Goal: Information Seeking & Learning: Check status

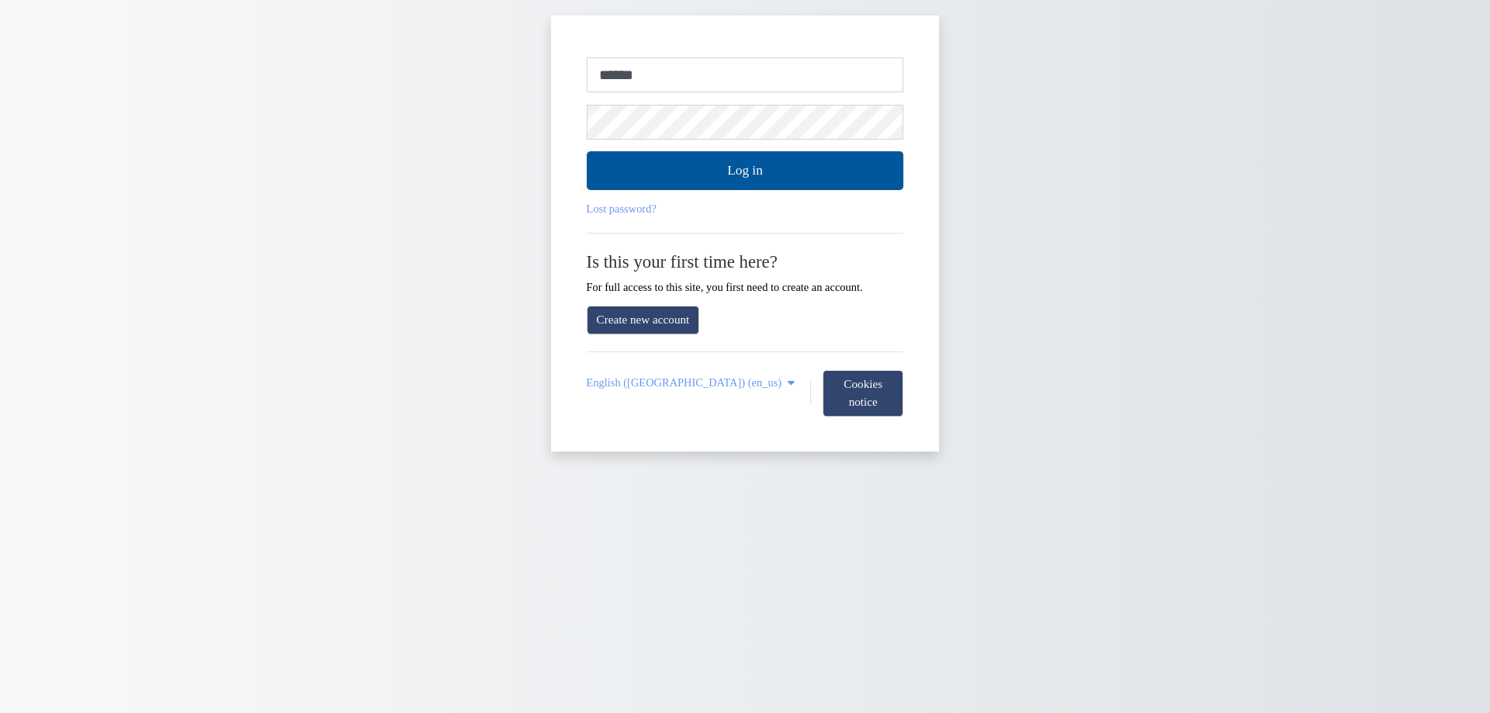
click at [730, 95] on form "Username or email ****** Password Log in Lost password?" at bounding box center [745, 136] width 317 height 158
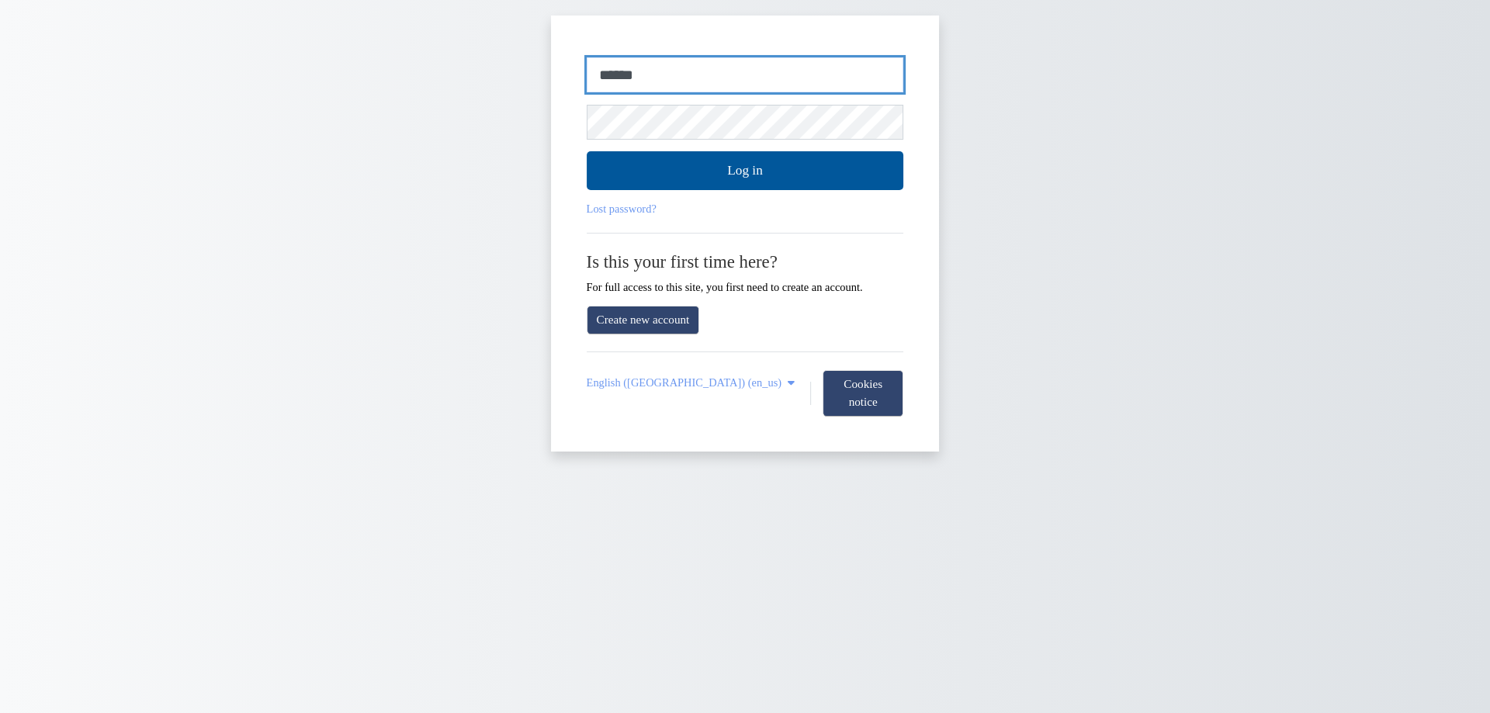
click at [761, 88] on input "******" at bounding box center [745, 75] width 317 height 36
type input "**********"
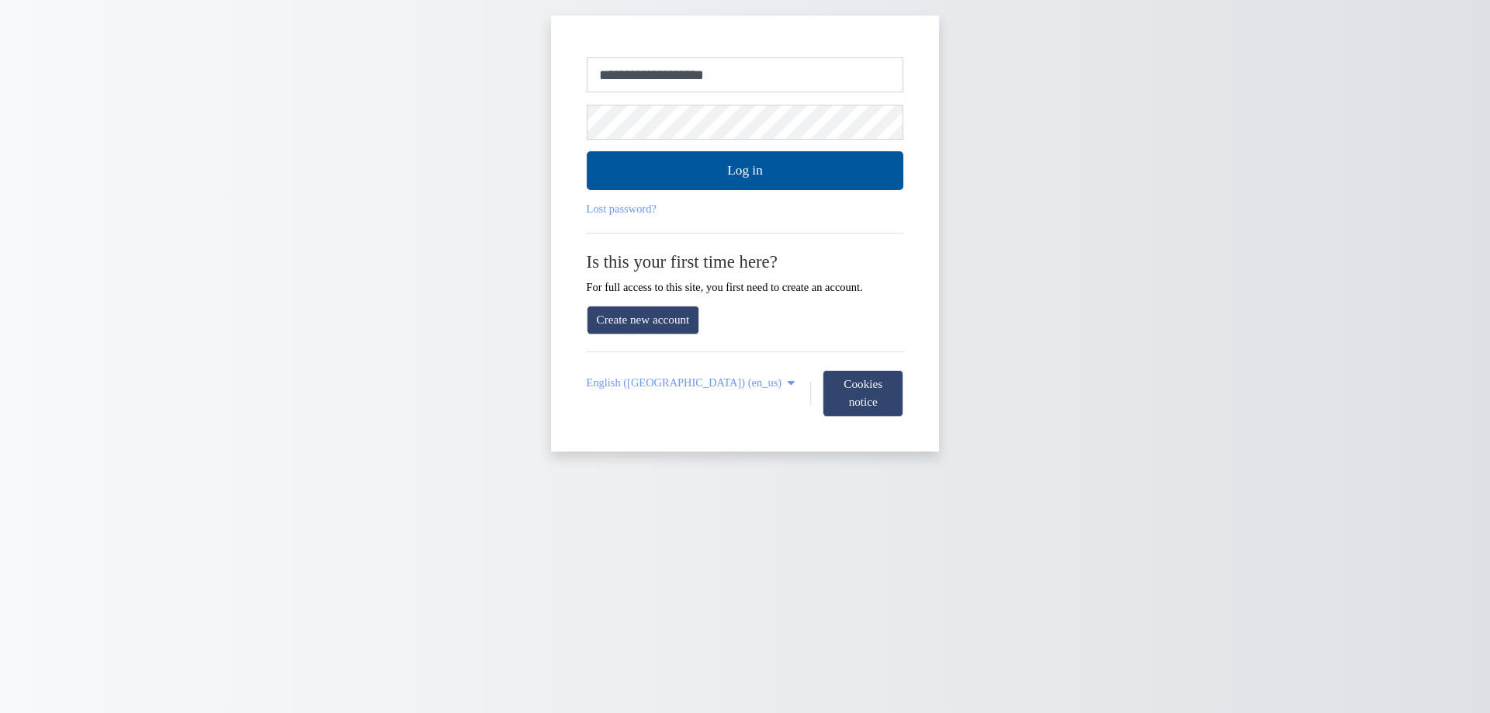
click at [749, 203] on div "Lost password?" at bounding box center [745, 209] width 317 height 13
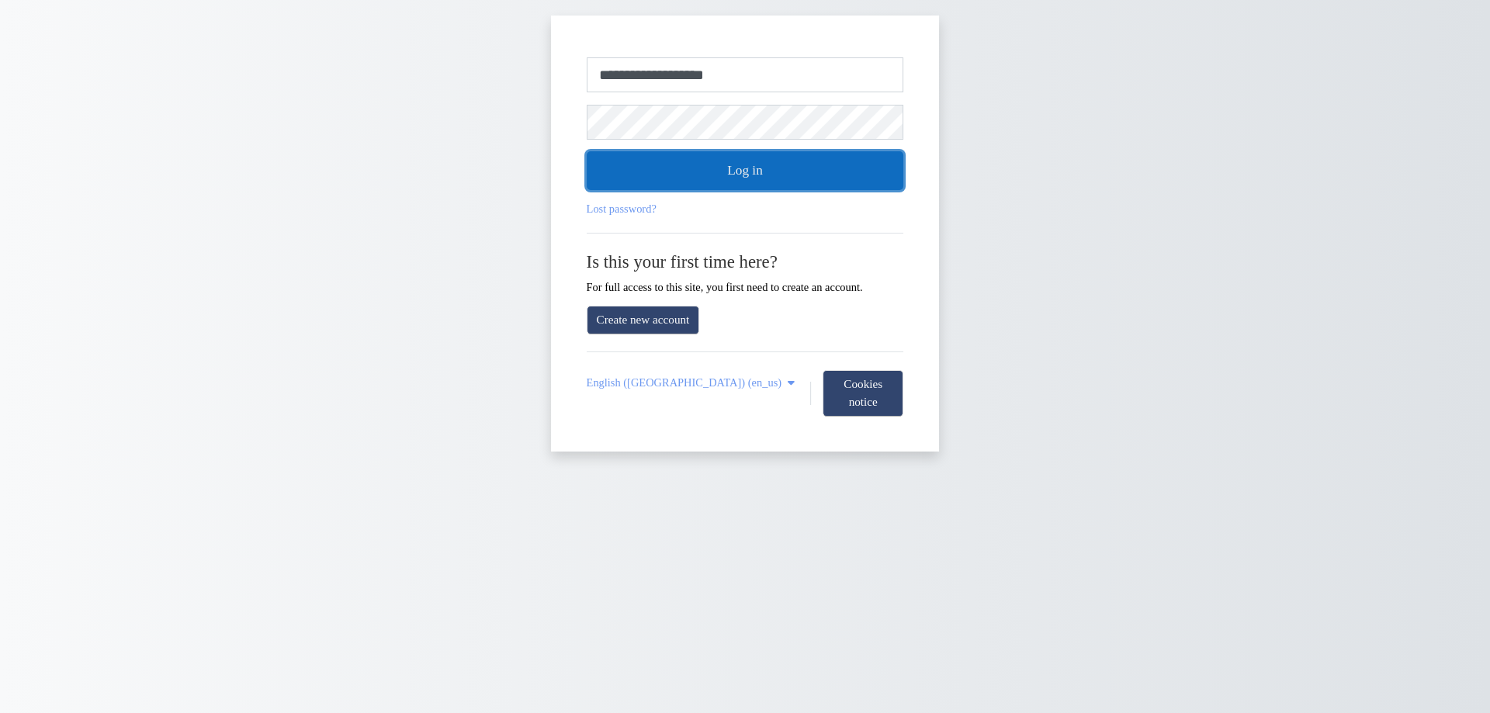
click at [750, 180] on button "Log in" at bounding box center [745, 170] width 317 height 39
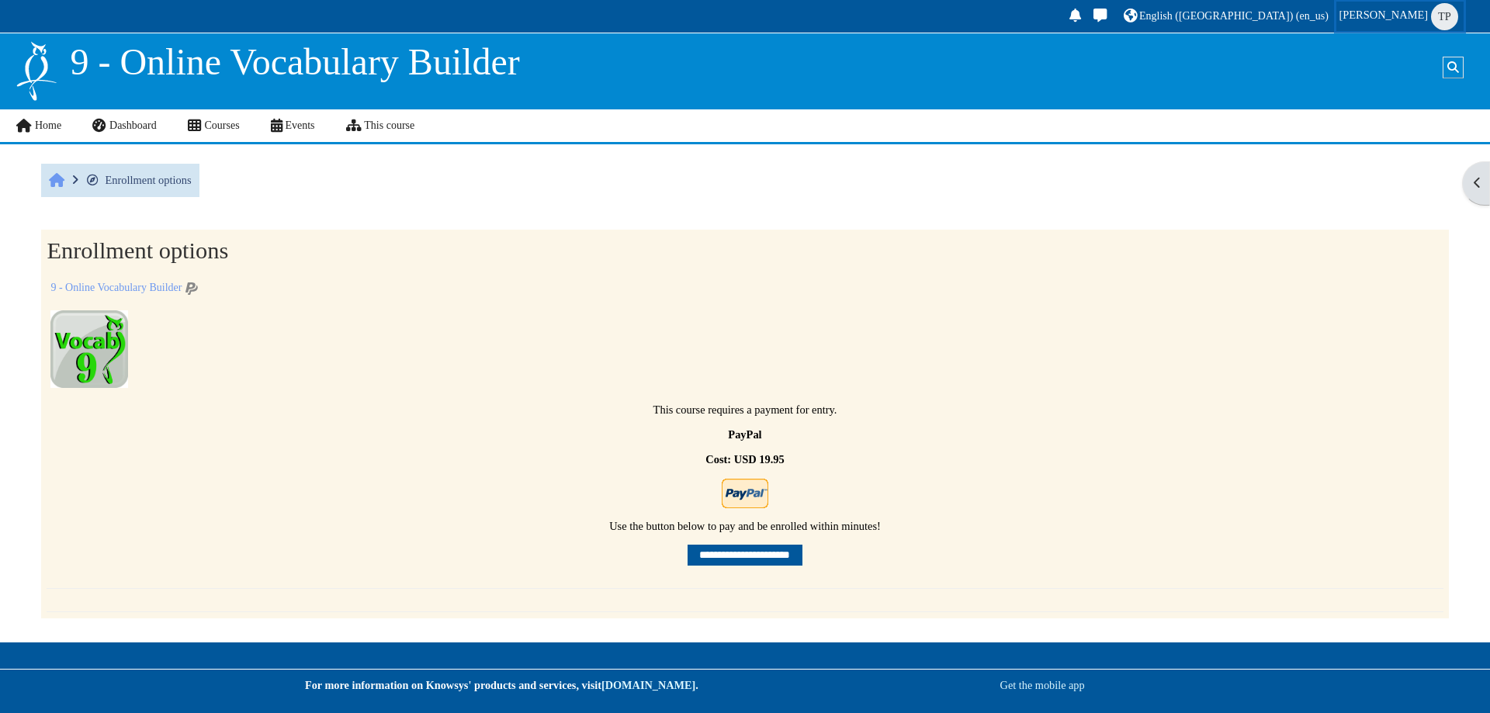
click at [1411, 23] on link "Tran Phan TP" at bounding box center [1399, 16] width 126 height 29
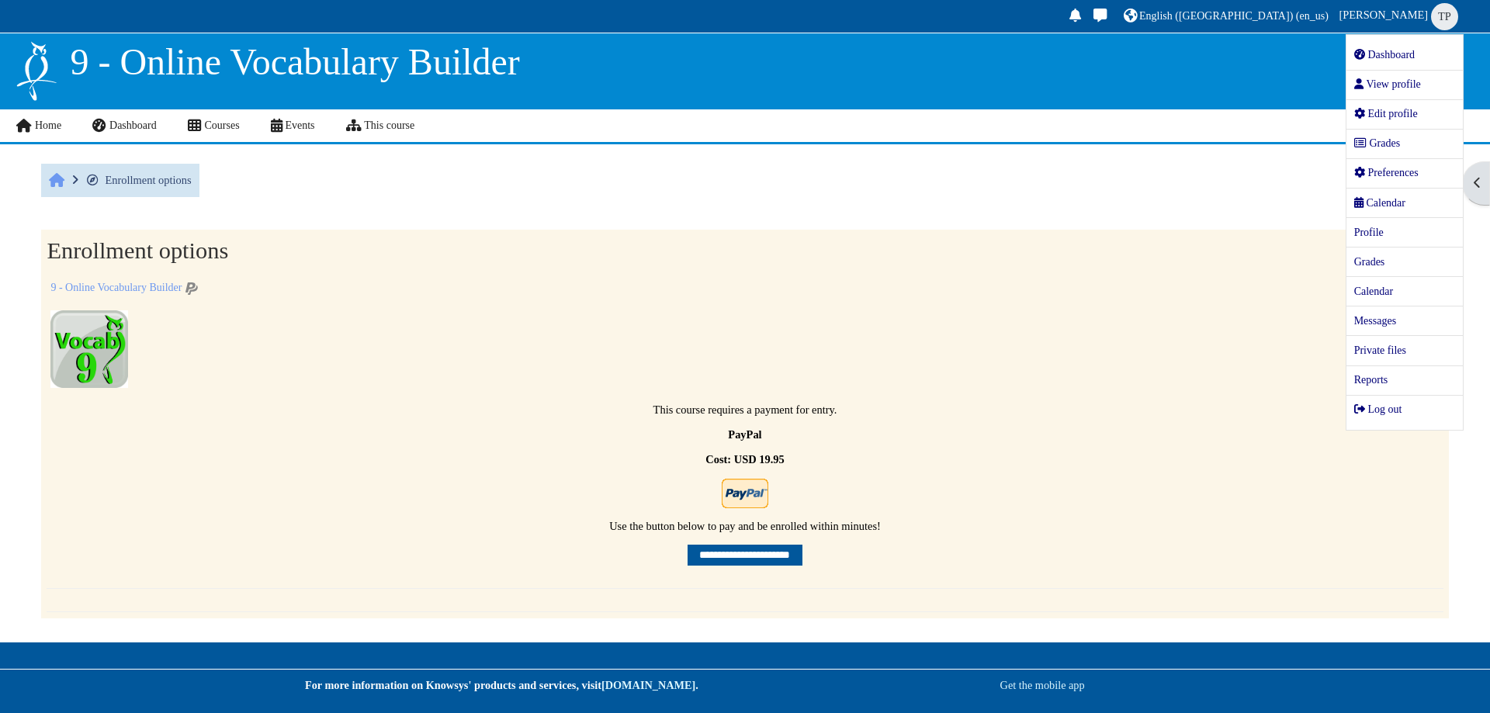
click at [531, 297] on div "9 - Online Vocabulary Builder" at bounding box center [745, 287] width 1396 height 23
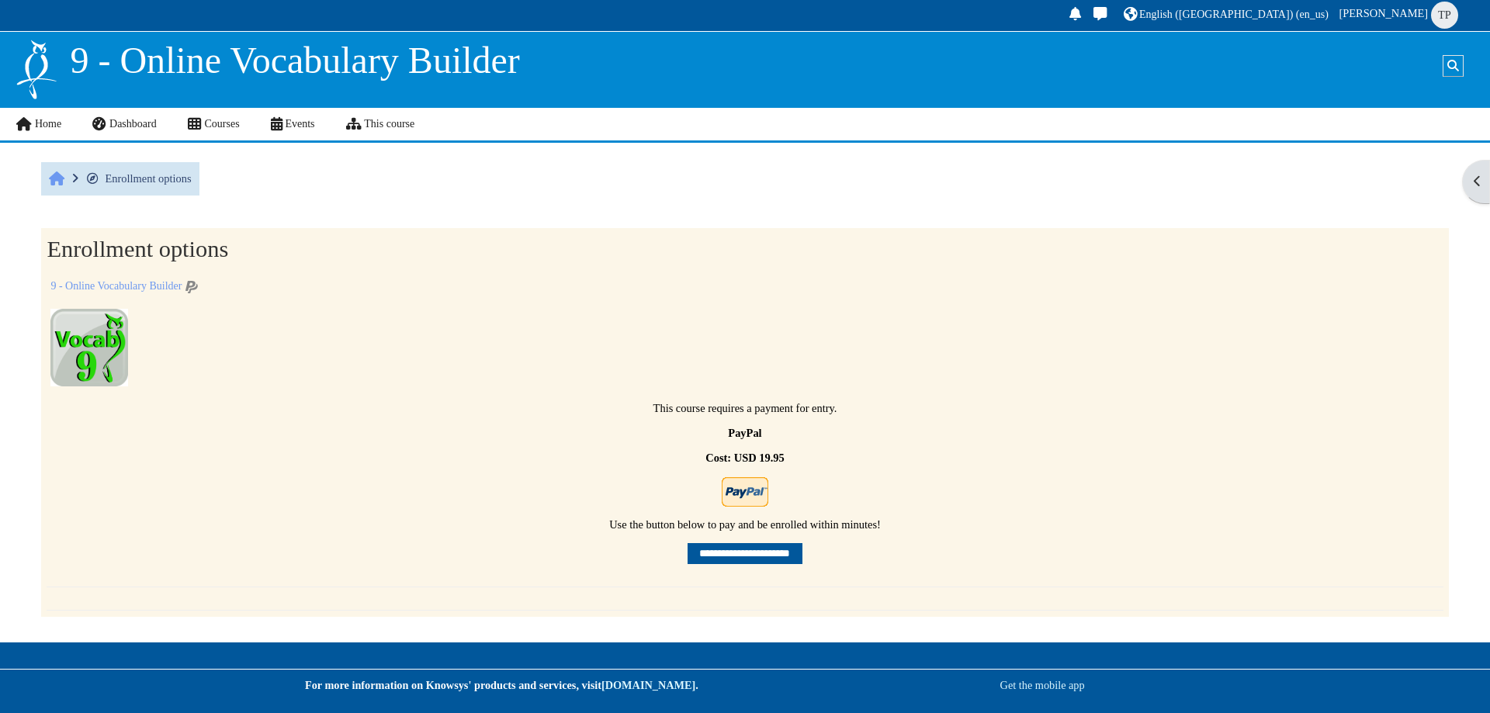
scroll to position [2, 0]
click at [24, 132] on link "Home" at bounding box center [38, 124] width 78 height 33
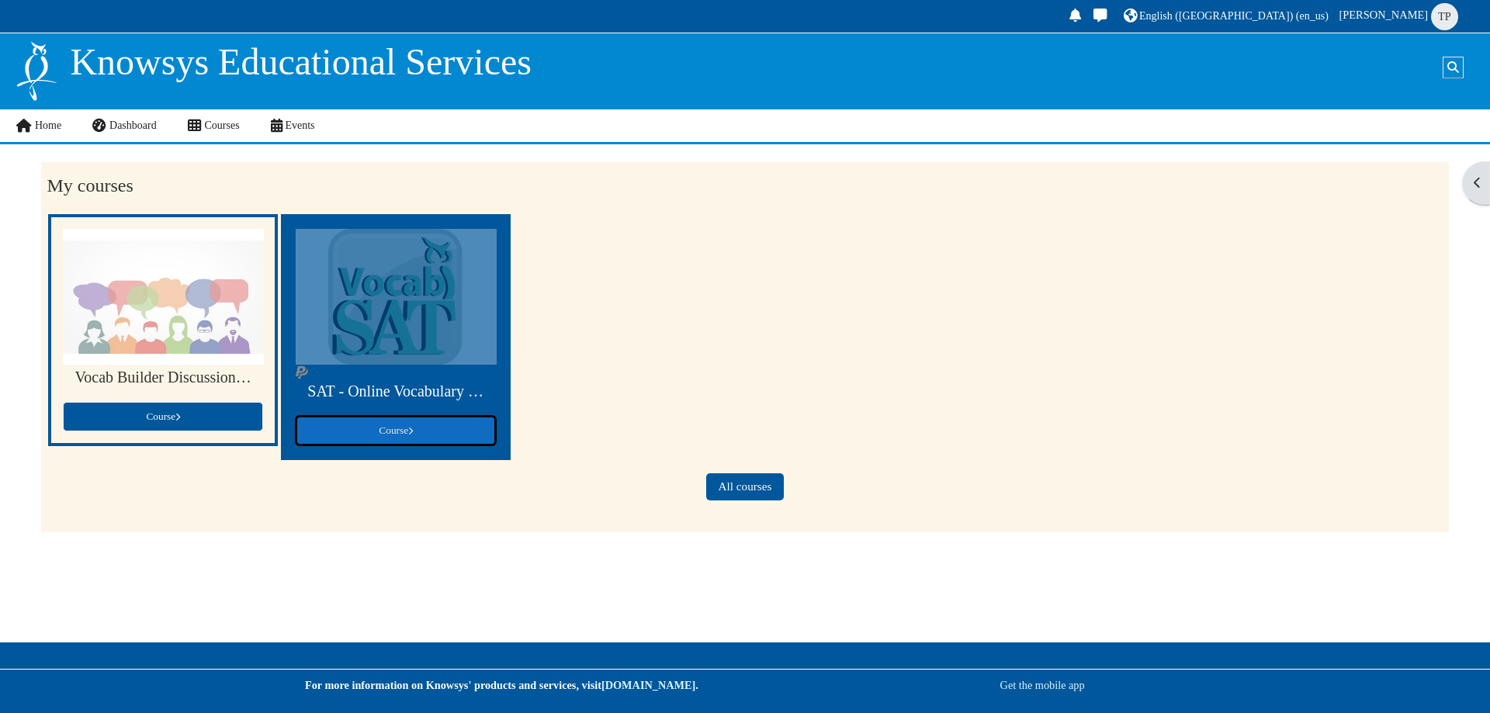
click at [355, 445] on link "Course" at bounding box center [396, 430] width 200 height 29
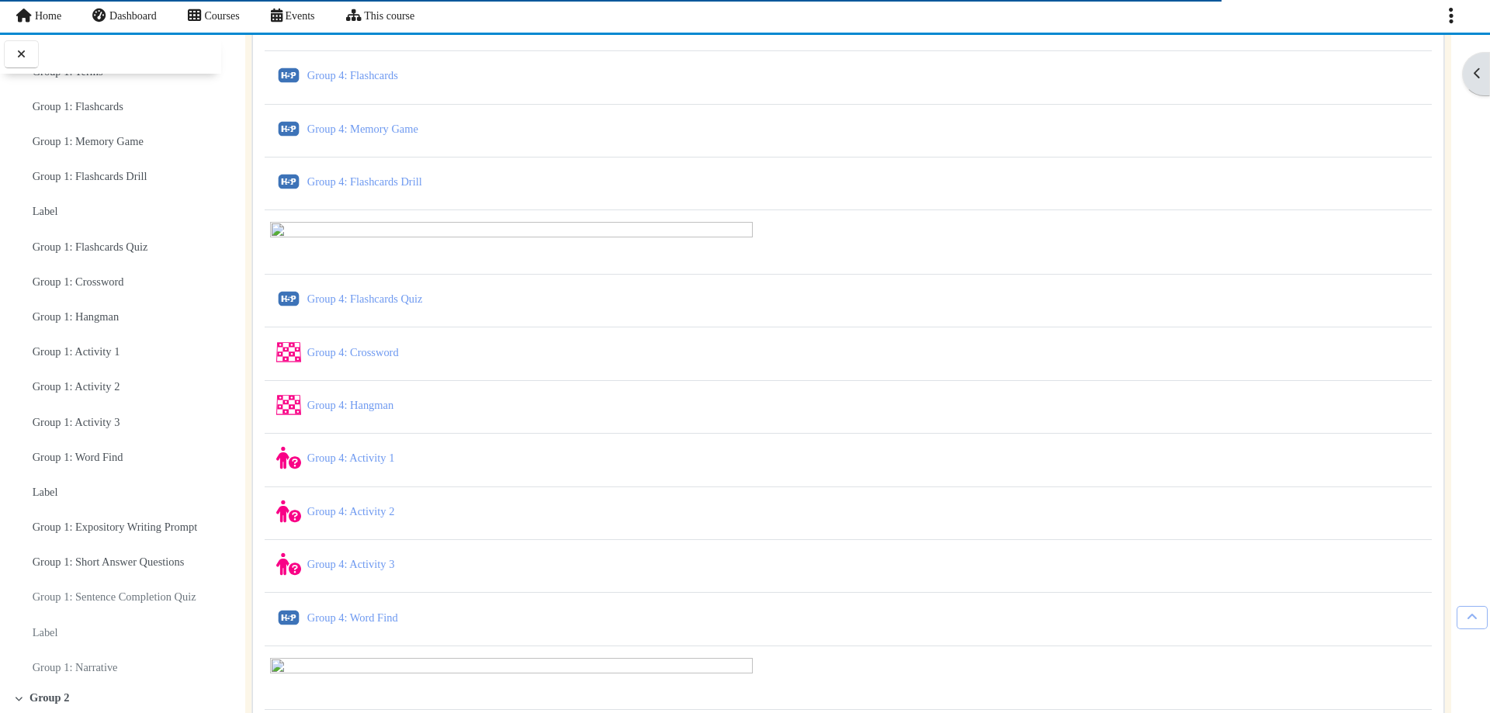
scroll to position [6540, 0]
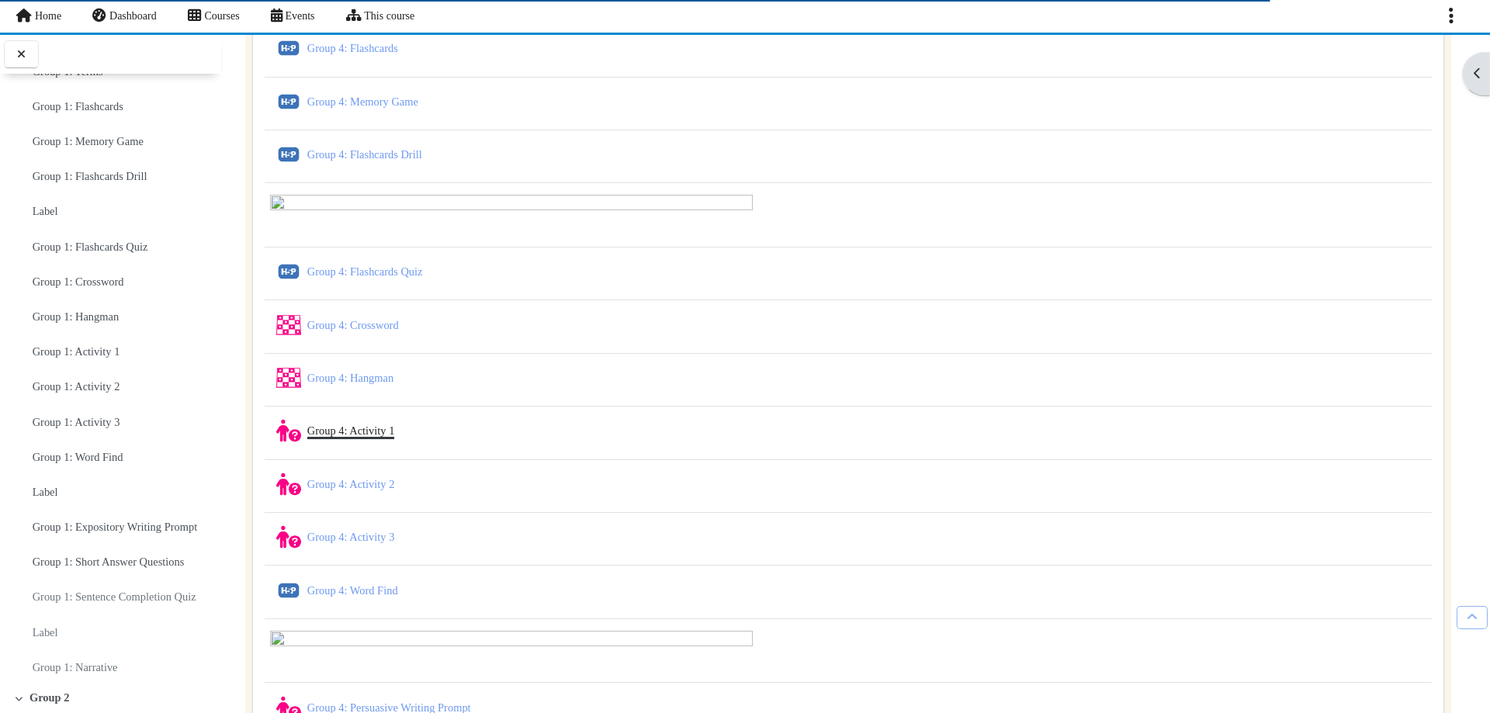
click at [381, 424] on link "Group 4: Activity 1 Quiz" at bounding box center [351, 430] width 88 height 12
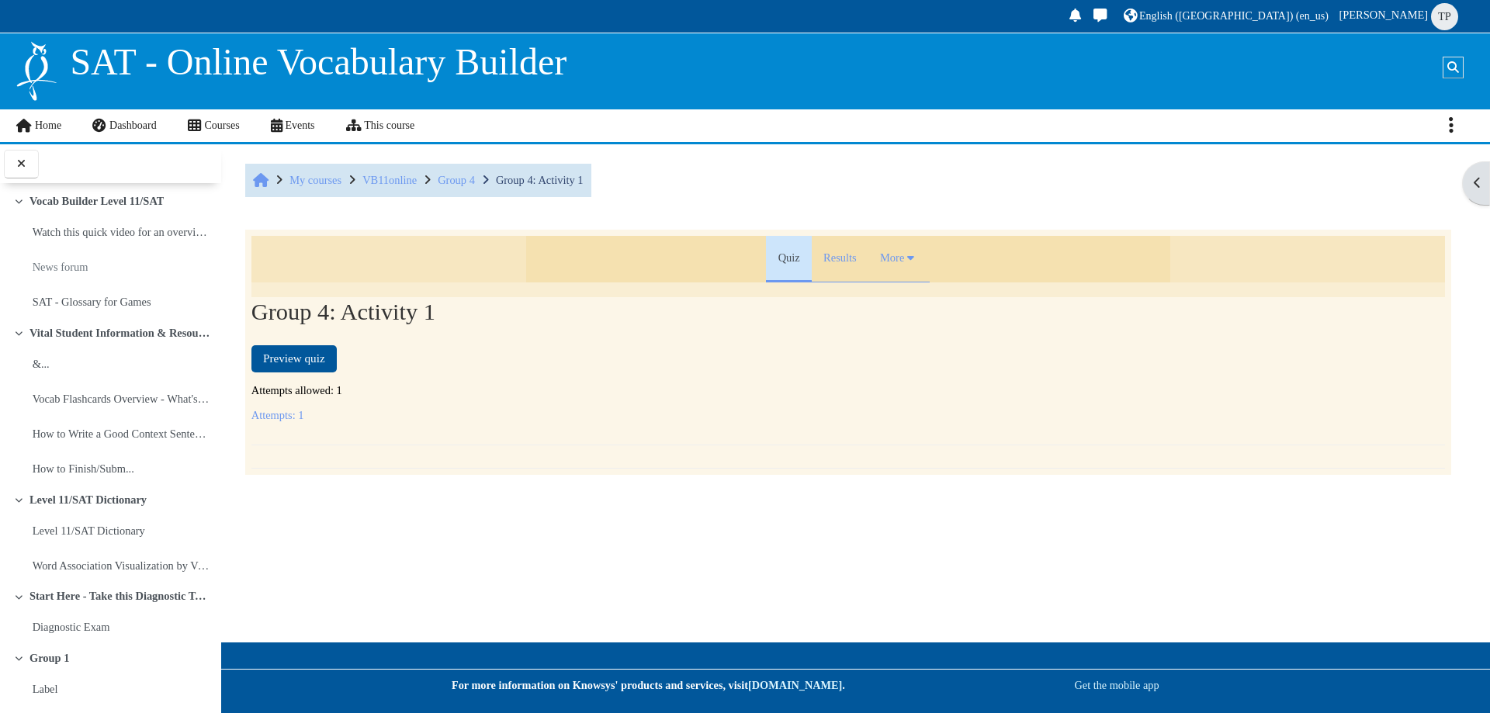
scroll to position [2653, 0]
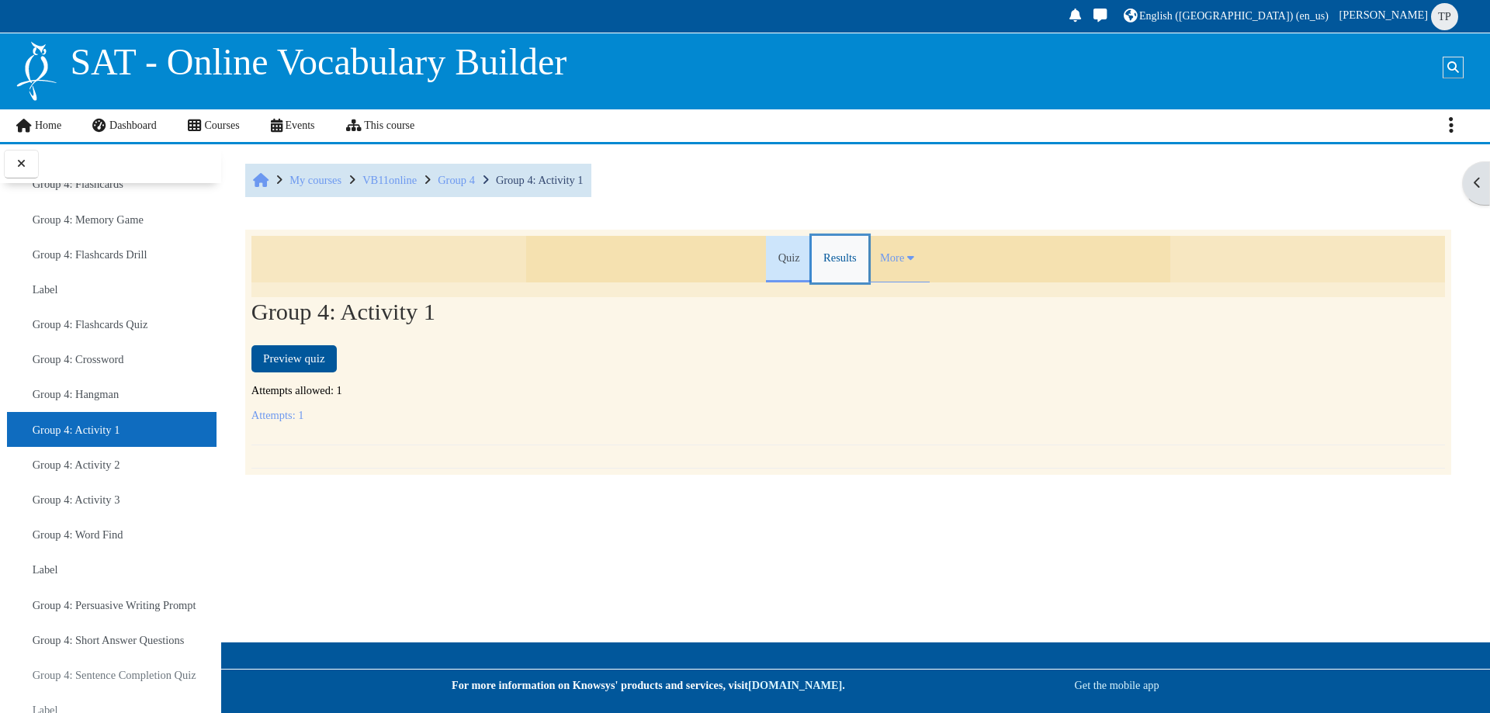
click at [827, 262] on link "Results" at bounding box center [840, 259] width 57 height 47
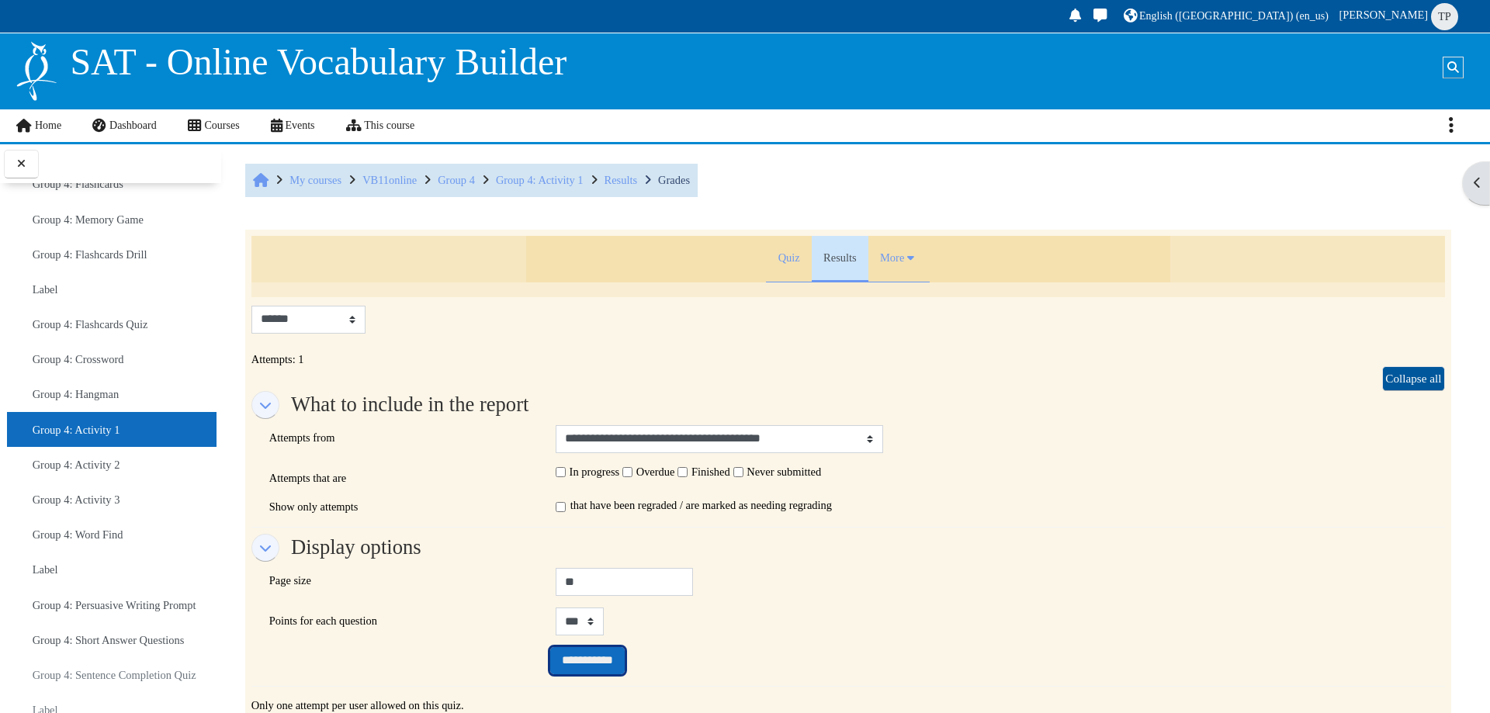
click at [591, 660] on input "**********" at bounding box center [587, 660] width 74 height 27
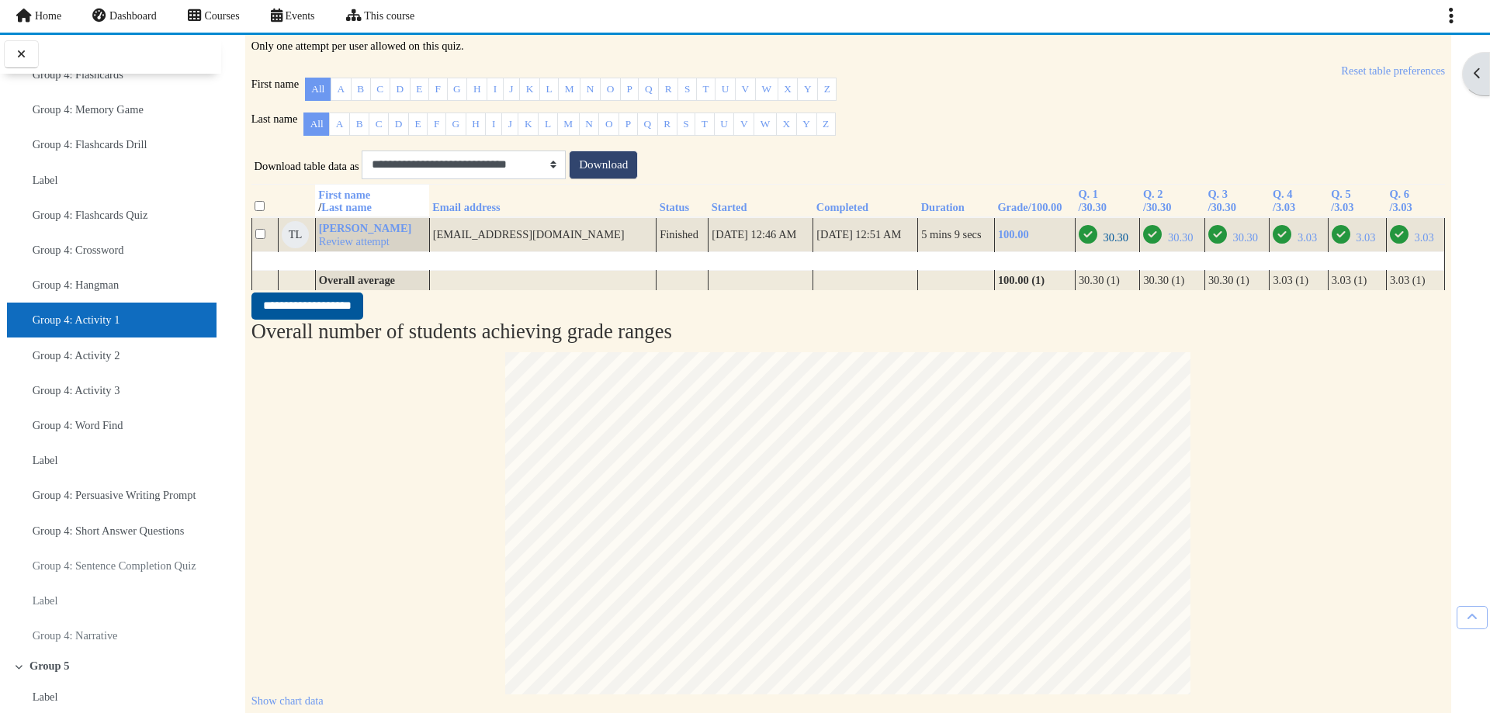
scroll to position [548, 0]
click at [1106, 216] on link "Q. 1 /30.30 Sort by Q. 1 /30.30 Ascending" at bounding box center [1107, 202] width 59 height 26
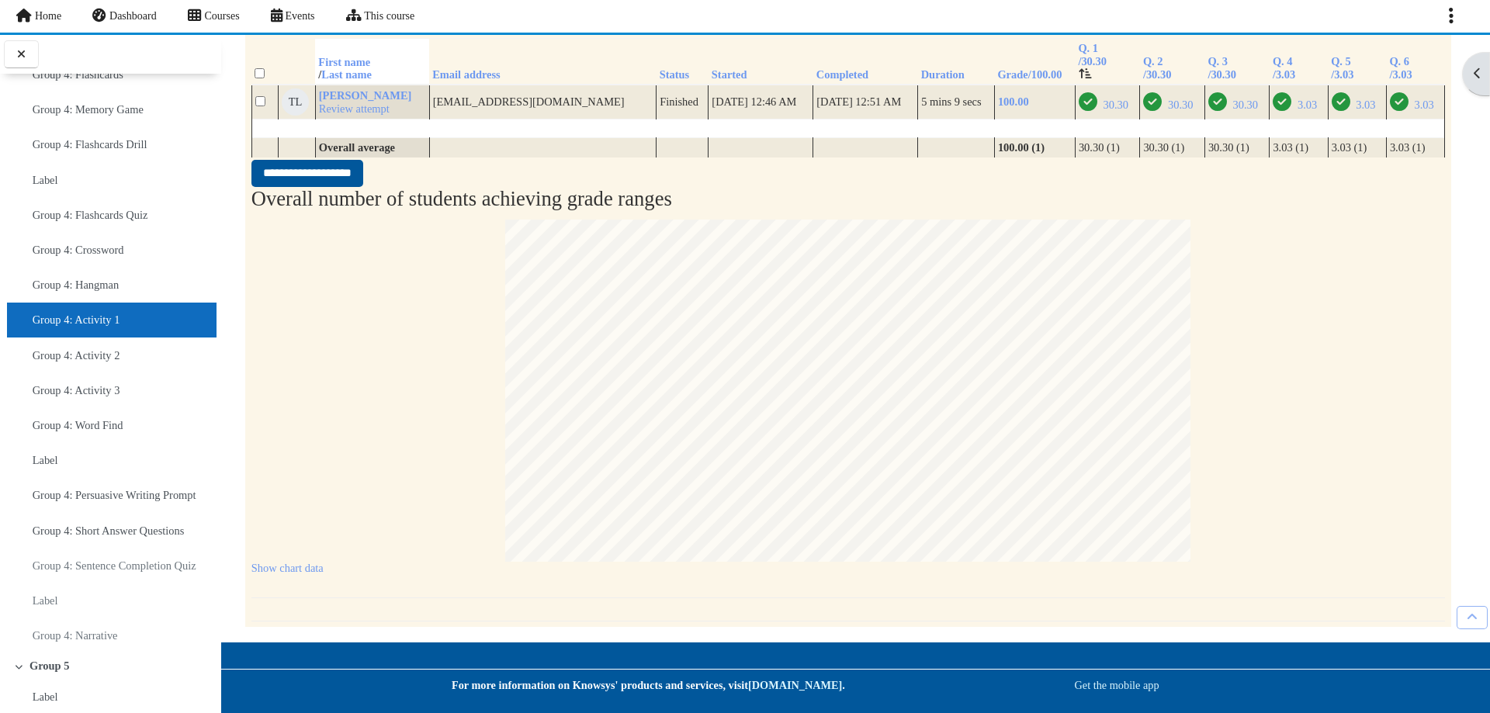
scroll to position [563, 0]
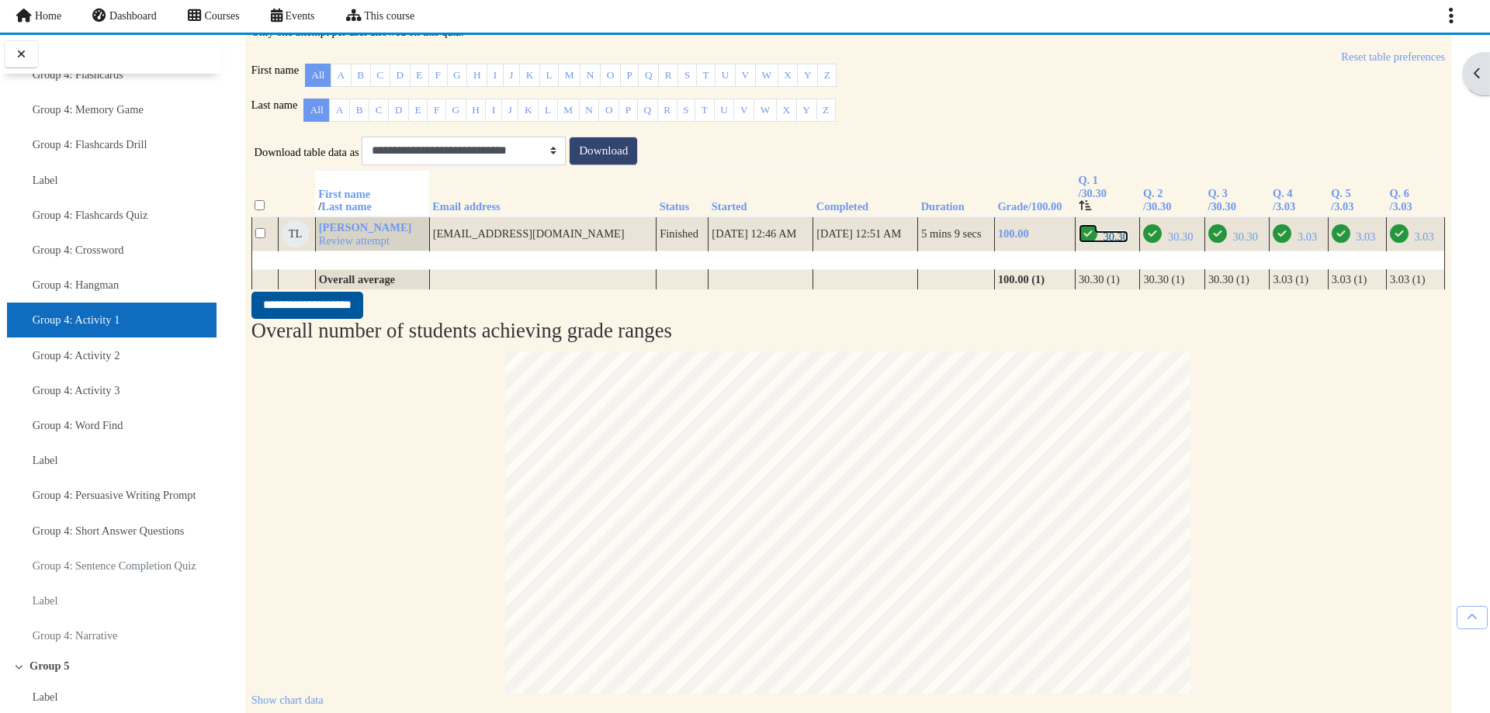
click at [1115, 243] on span "30.30" at bounding box center [1115, 236] width 25 height 12
click at [1179, 243] on span "30.30" at bounding box center [1180, 236] width 25 height 12
click at [1247, 243] on span "30.30" at bounding box center [1244, 236] width 25 height 12
click at [1301, 243] on span "3.03" at bounding box center [1307, 236] width 19 height 12
click at [1356, 243] on span "3.03" at bounding box center [1365, 236] width 19 height 12
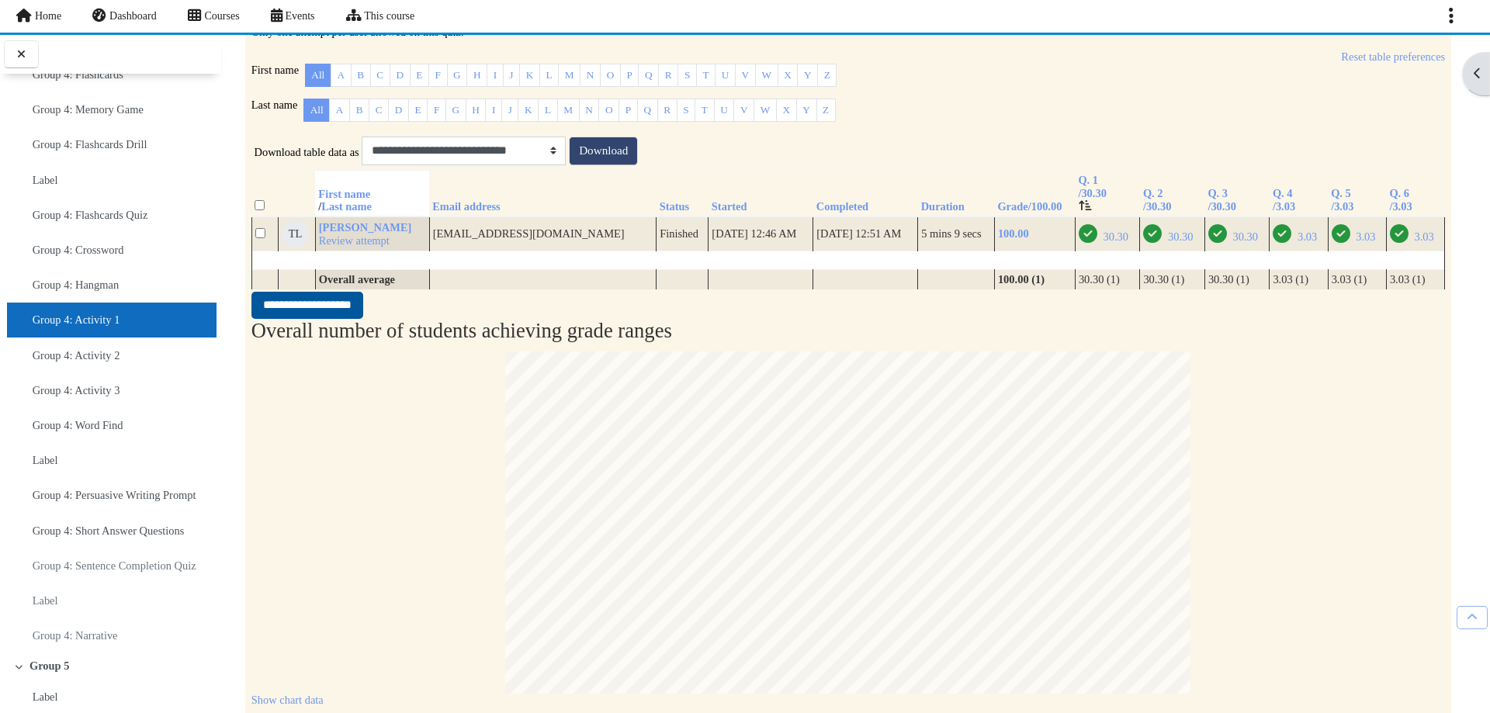
drag, startPoint x: 1287, startPoint y: 444, endPoint x: 1275, endPoint y: 443, distance: 12.4
click at [1276, 443] on div "Show chart data Participants 0.00 - 5.00 0 5.00 - 10.00 0 10.00 - 15.00 0 15.00…" at bounding box center [848, 529] width 1194 height 355
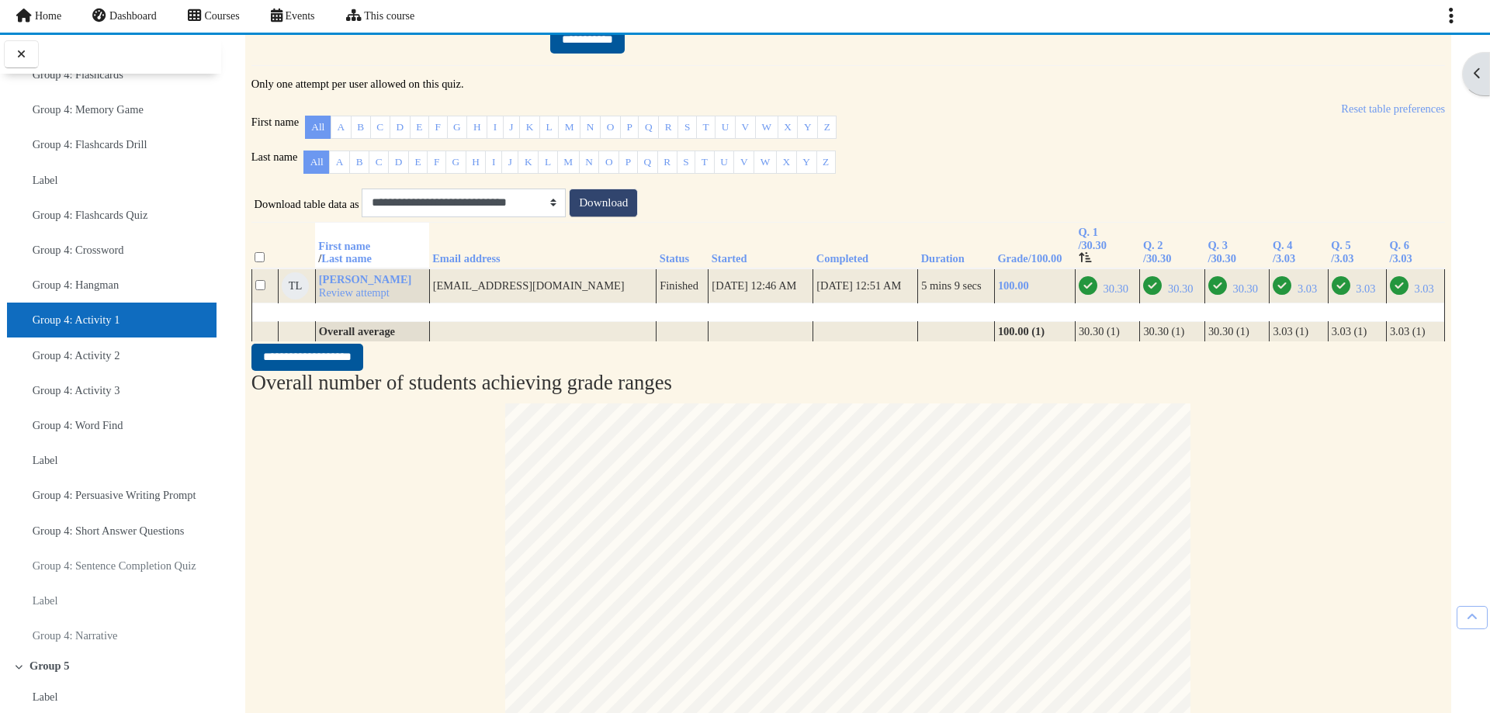
scroll to position [486, 0]
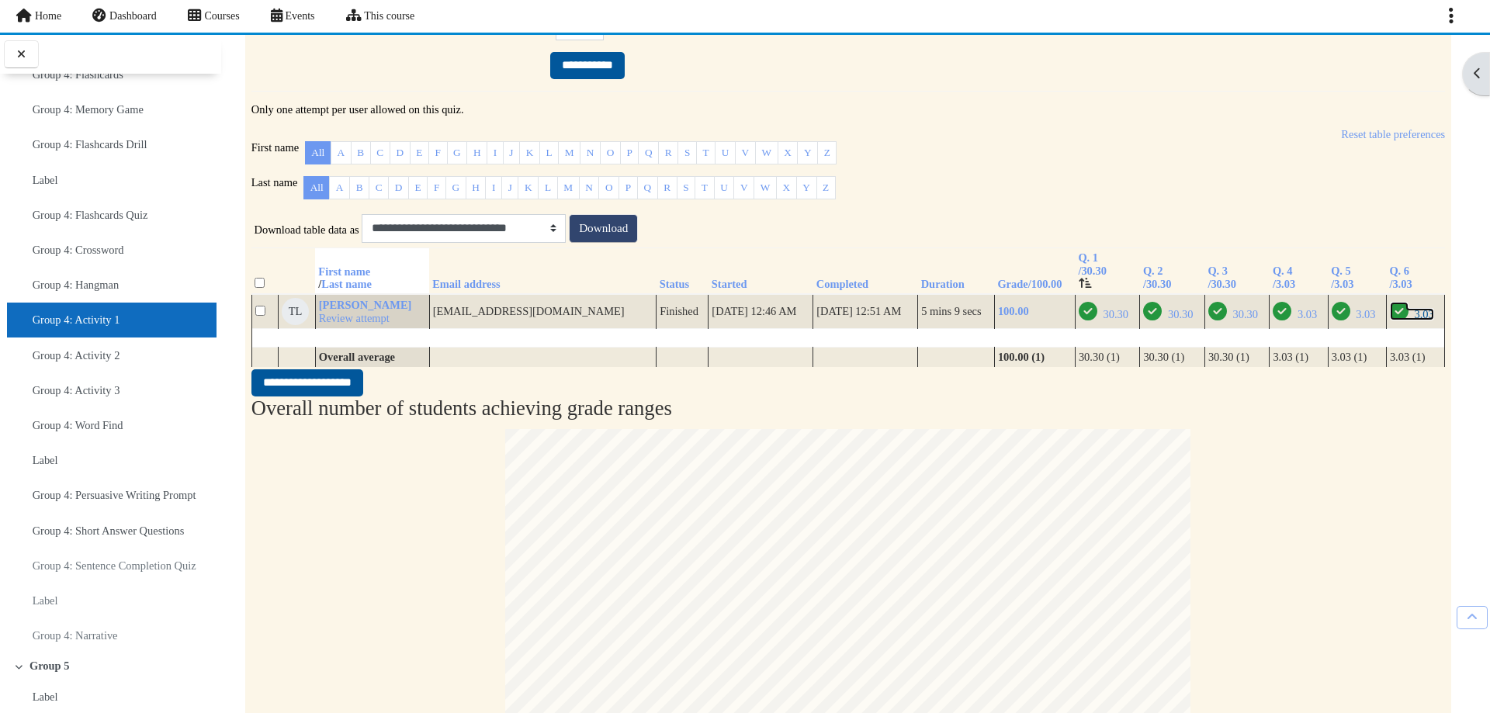
click at [1414, 320] on span "3.03" at bounding box center [1423, 314] width 19 height 12
click at [137, 367] on li "Group 4: Activity 2" at bounding box center [112, 355] width 210 height 35
click at [138, 372] on li "Group 4: Activity 2" at bounding box center [112, 355] width 210 height 35
click at [99, 366] on link "Group 4: Activity 2" at bounding box center [77, 356] width 88 height 22
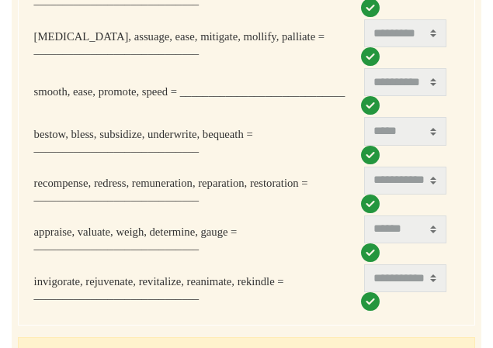
scroll to position [621, 0]
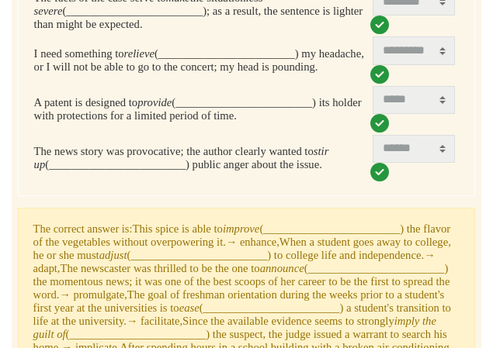
scroll to position [698, 0]
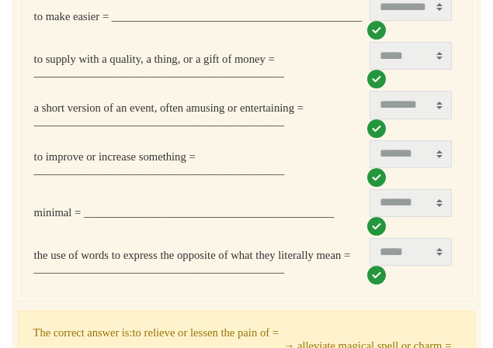
scroll to position [575, 0]
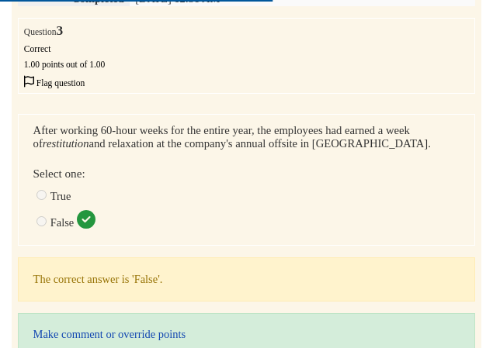
scroll to position [233, 0]
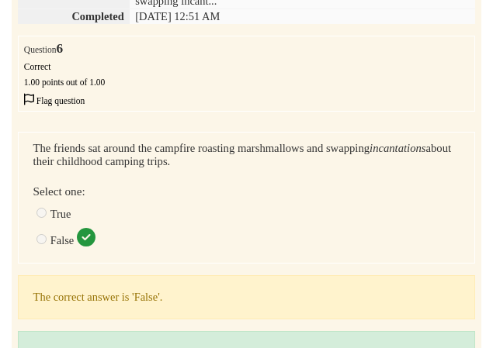
scroll to position [233, 0]
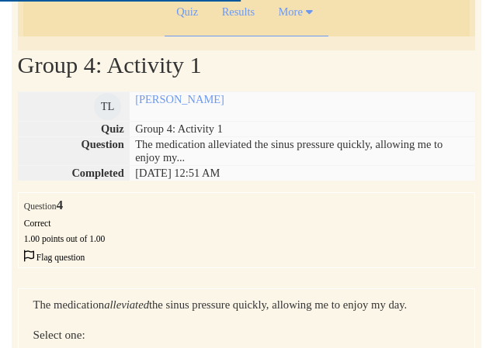
scroll to position [233, 0]
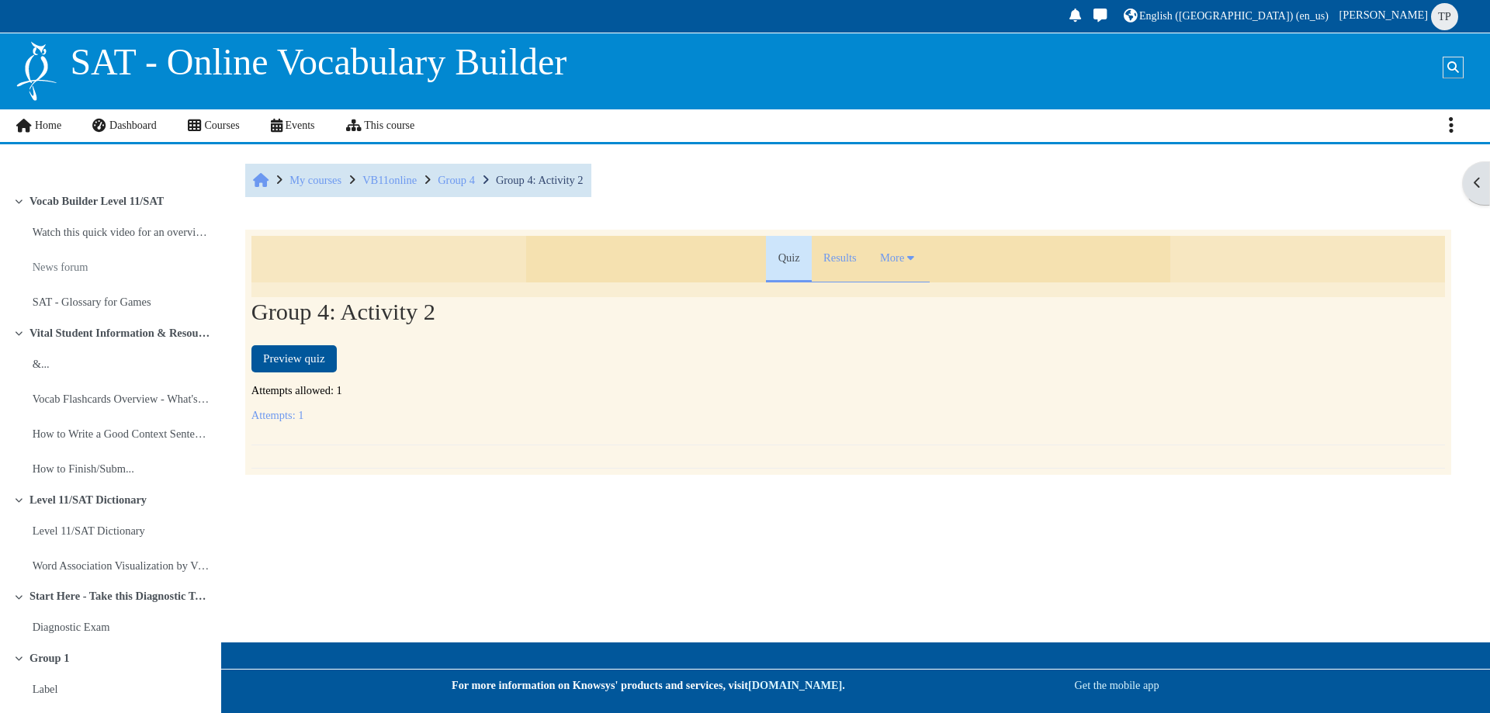
scroll to position [2688, 0]
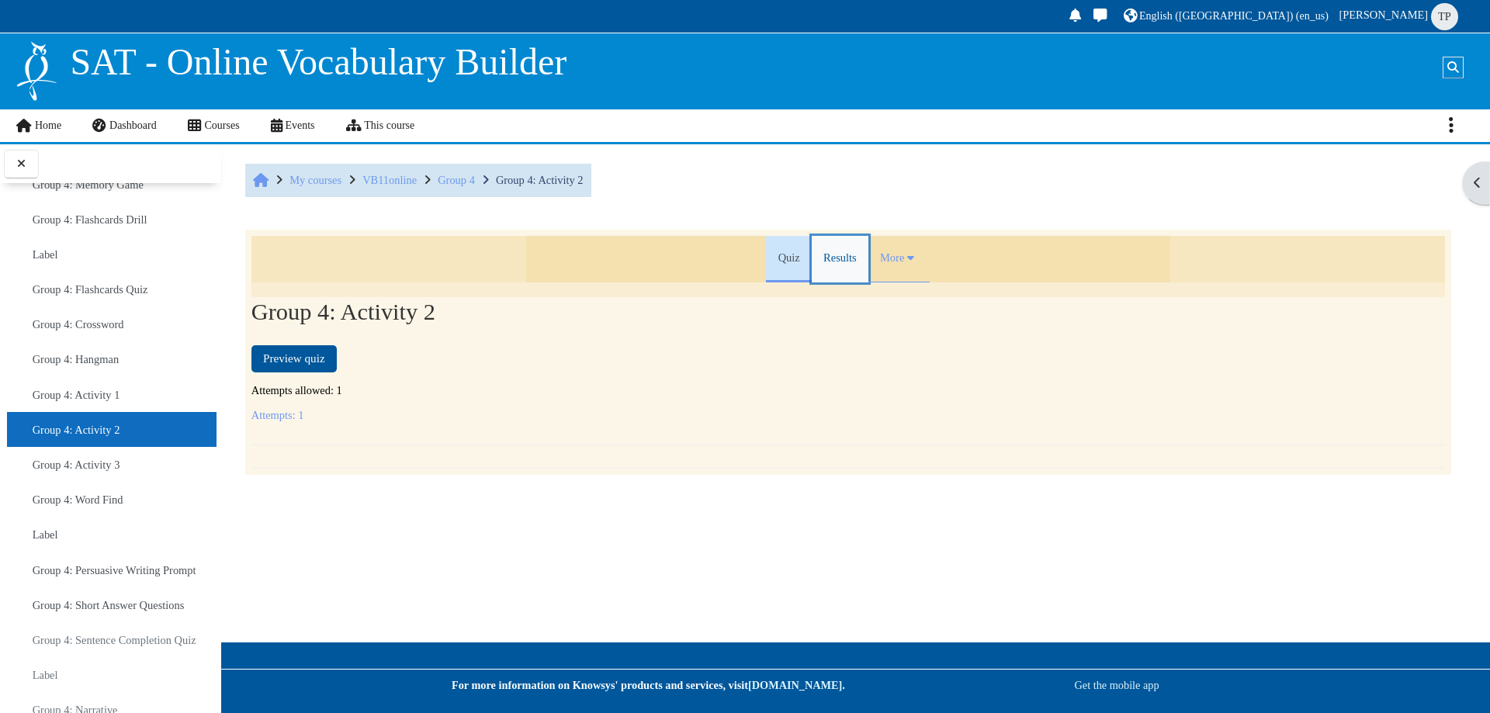
click at [830, 255] on link "Results" at bounding box center [840, 259] width 57 height 47
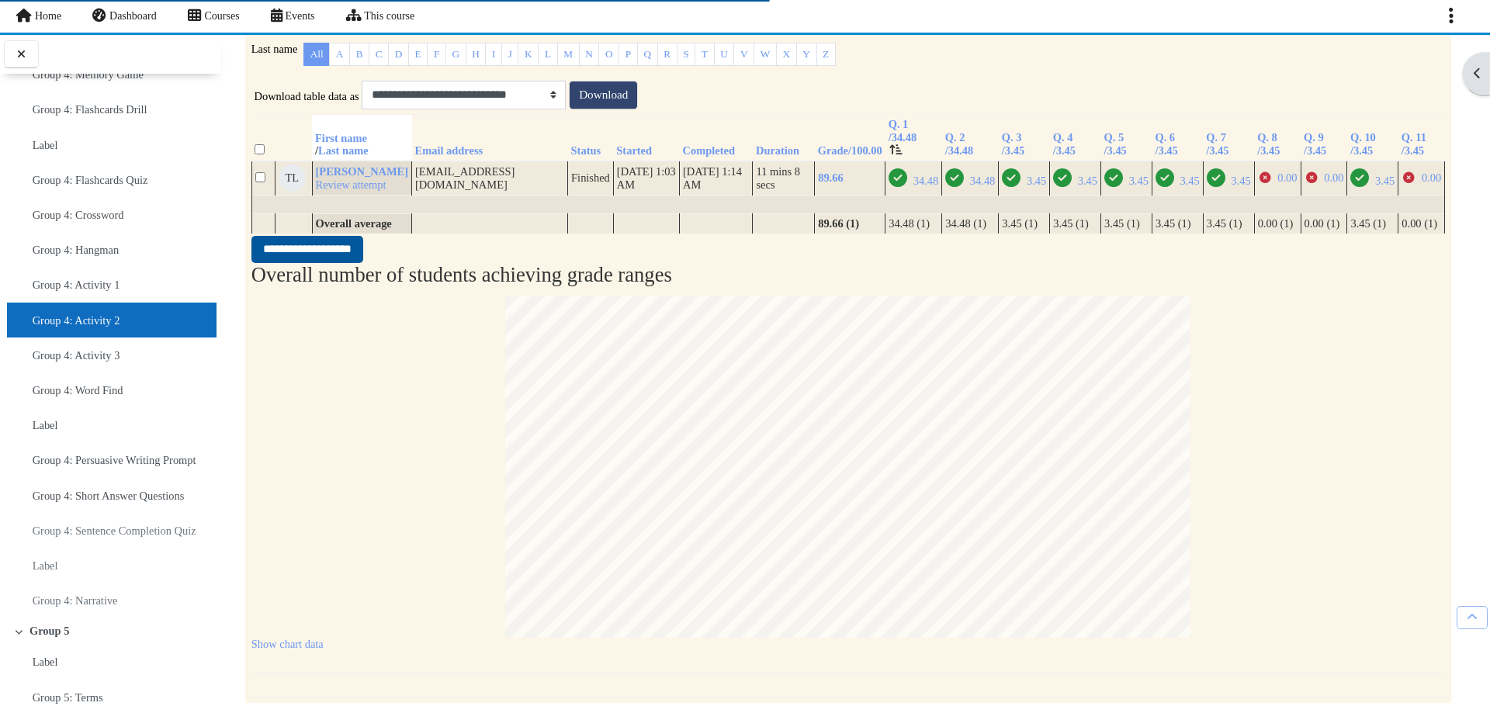
scroll to position [621, 0]
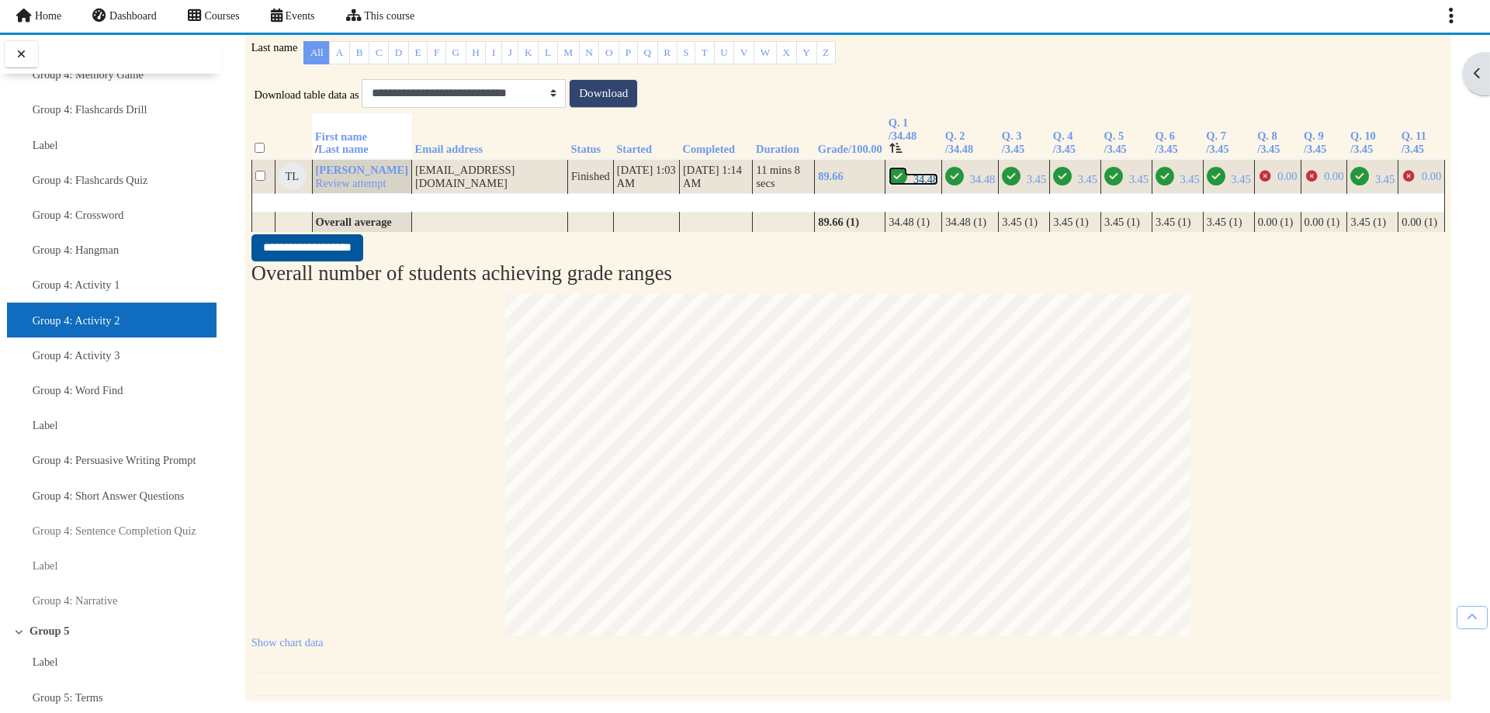
click at [889, 185] on icon "Correct" at bounding box center [898, 176] width 19 height 19
click at [948, 185] on span "34.48" at bounding box center [970, 179] width 50 height 12
click at [1010, 185] on span "3.45" at bounding box center [1024, 179] width 44 height 12
click at [1078, 185] on span "3.45" at bounding box center [1087, 179] width 19 height 12
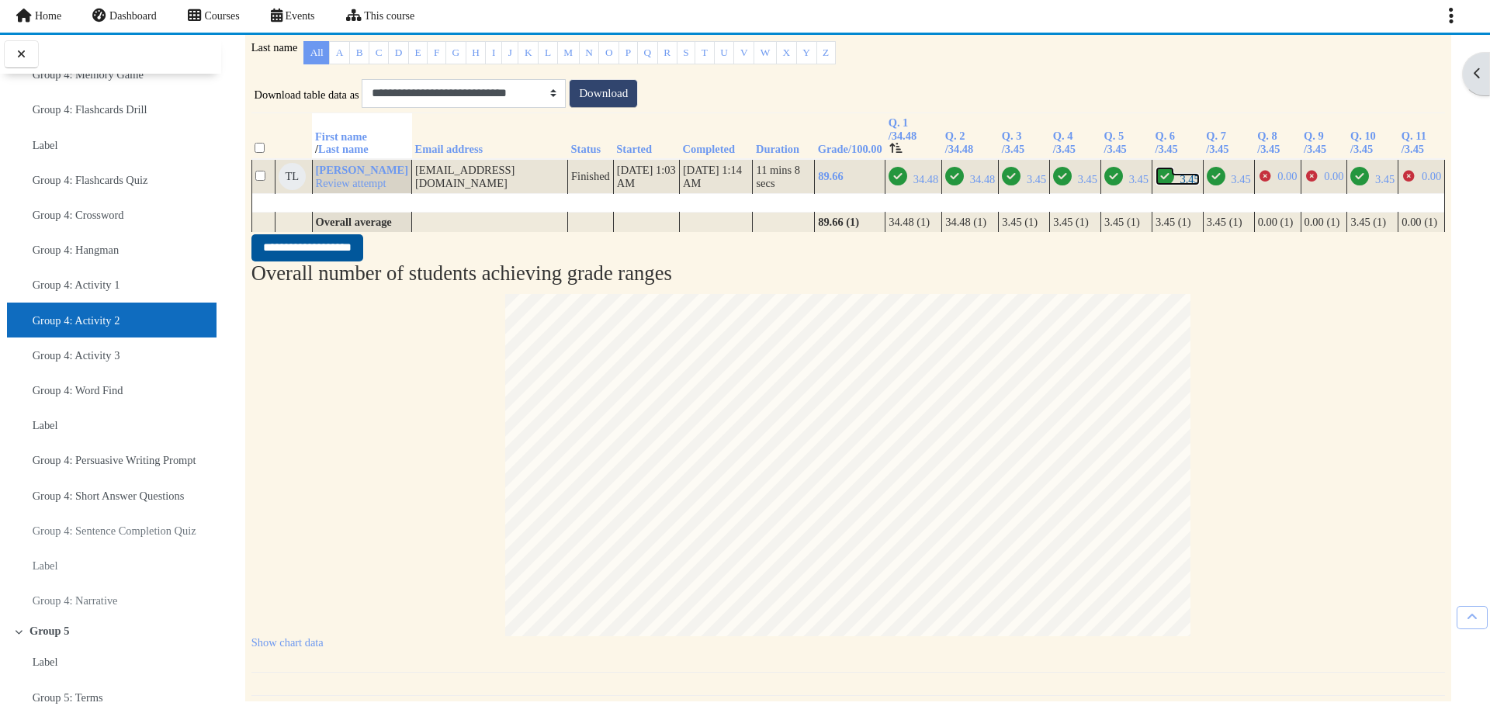
click at [1180, 185] on span "3.45" at bounding box center [1189, 179] width 19 height 12
click at [1159, 185] on icon "Correct" at bounding box center [1165, 176] width 19 height 19
click at [1180, 185] on span "3.45" at bounding box center [1189, 179] width 19 height 12
click at [1235, 185] on span "3.45" at bounding box center [1240, 179] width 19 height 12
click at [1129, 185] on span "3.45" at bounding box center [1138, 179] width 19 height 12
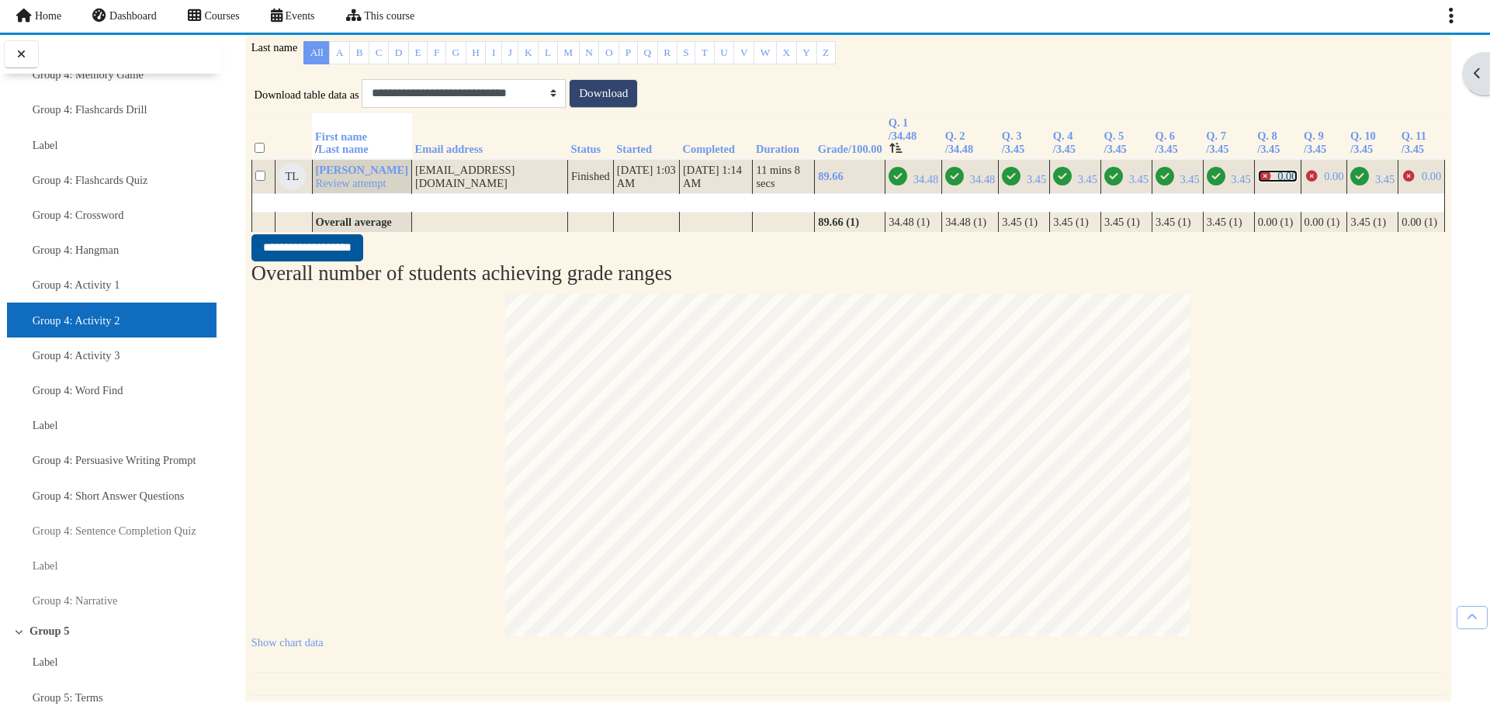
click at [1264, 182] on span "0.00" at bounding box center [1278, 176] width 40 height 12
click at [1307, 182] on icon "Incorrect" at bounding box center [1312, 176] width 14 height 11
click at [1375, 185] on span "3.45" at bounding box center [1384, 179] width 19 height 12
click at [1402, 182] on icon "Incorrect" at bounding box center [1409, 176] width 14 height 11
click at [124, 372] on li "Group 4: Activity 3" at bounding box center [112, 355] width 210 height 35
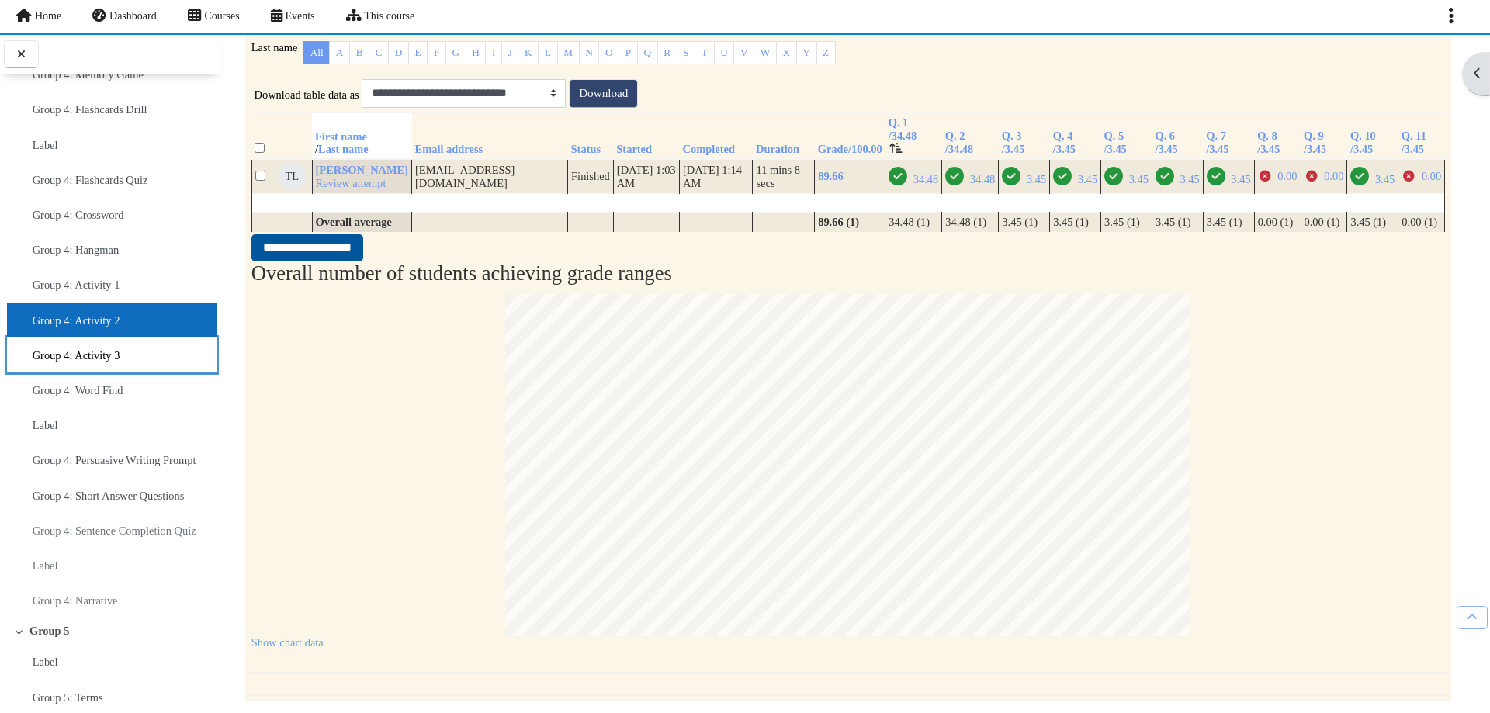
click at [129, 370] on li "Group 4: Activity 3" at bounding box center [112, 355] width 210 height 35
click at [106, 366] on link "Group 4: Activity 3" at bounding box center [77, 356] width 88 height 22
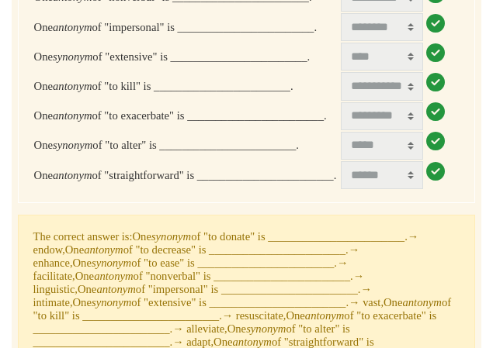
scroll to position [233, 0]
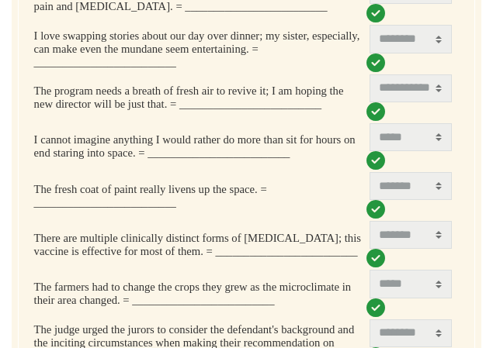
scroll to position [78, 0]
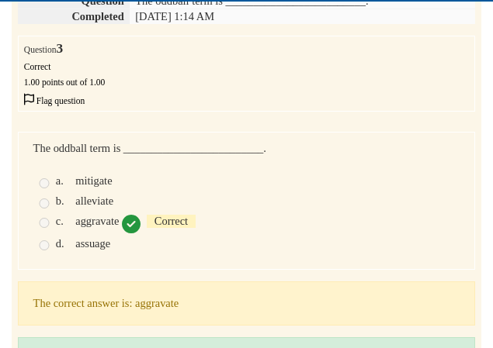
scroll to position [233, 0]
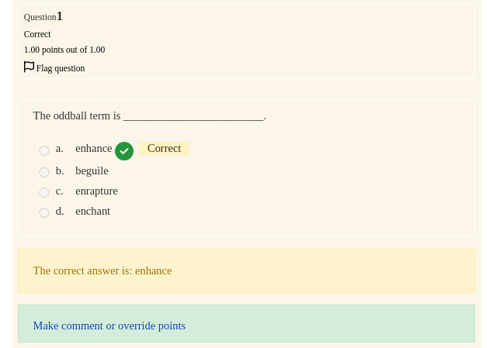
scroll to position [233, 0]
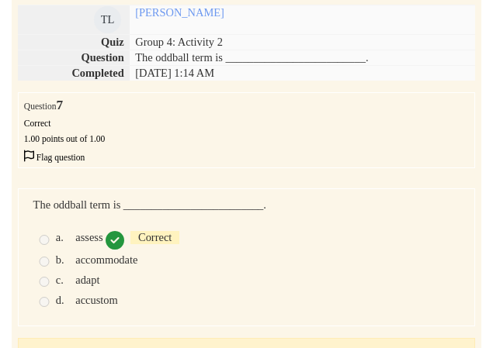
scroll to position [233, 0]
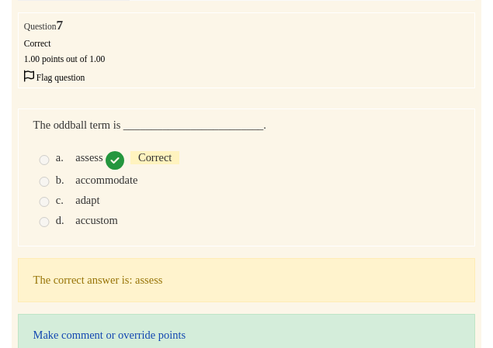
scroll to position [233, 0]
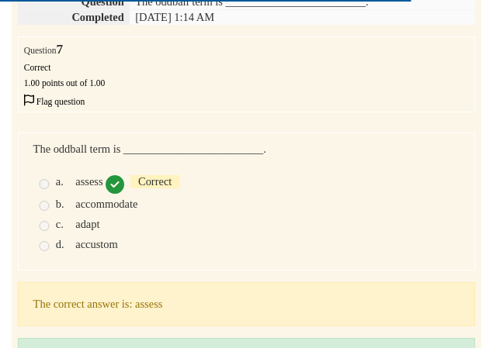
scroll to position [233, 0]
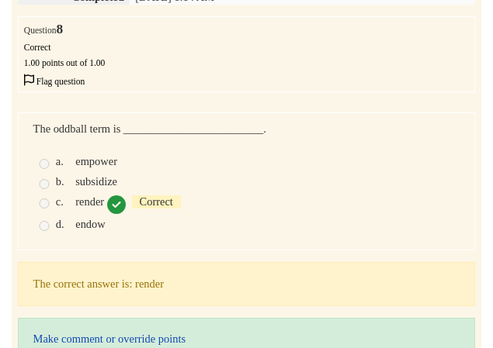
scroll to position [310, 0]
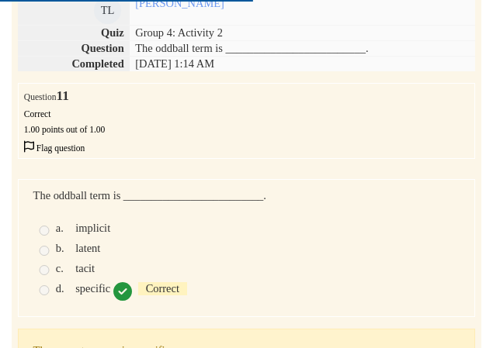
scroll to position [155, 0]
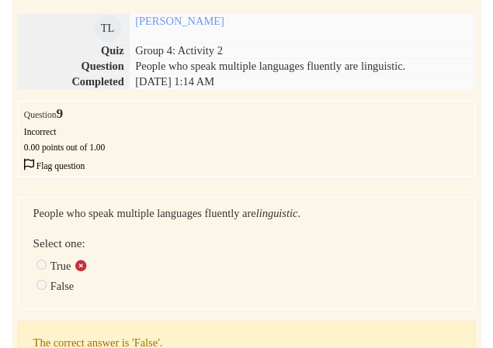
scroll to position [233, 0]
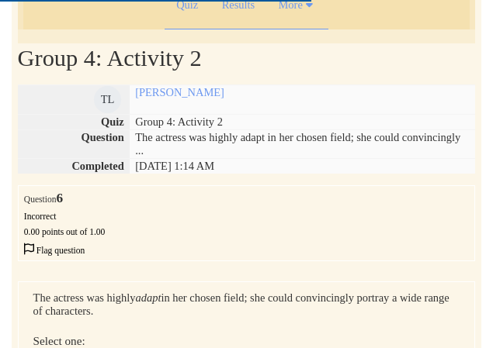
scroll to position [233, 0]
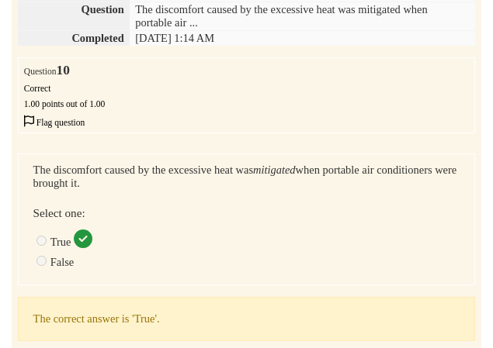
scroll to position [233, 0]
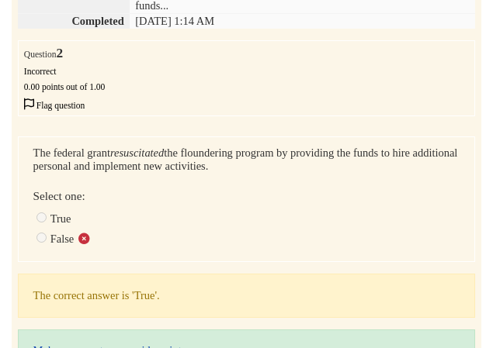
scroll to position [233, 0]
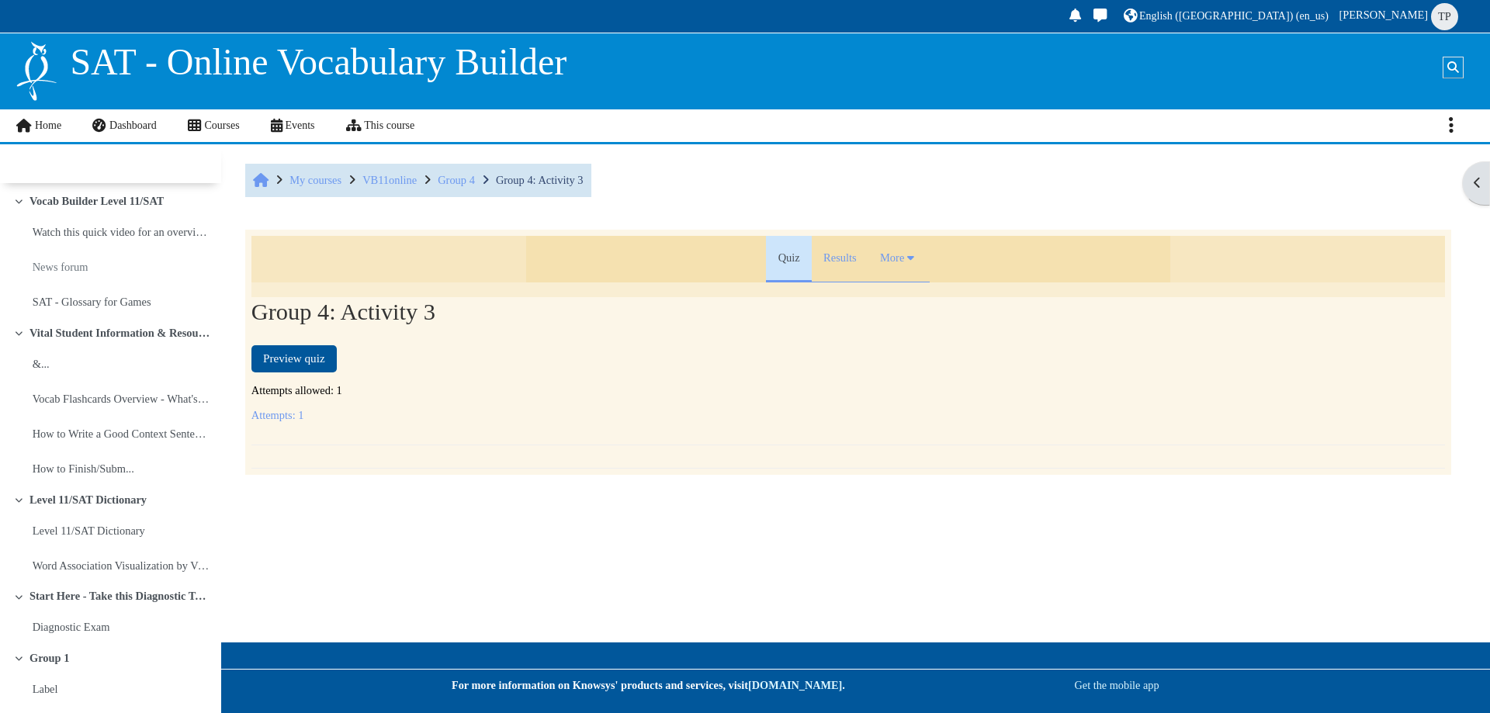
scroll to position [2723, 0]
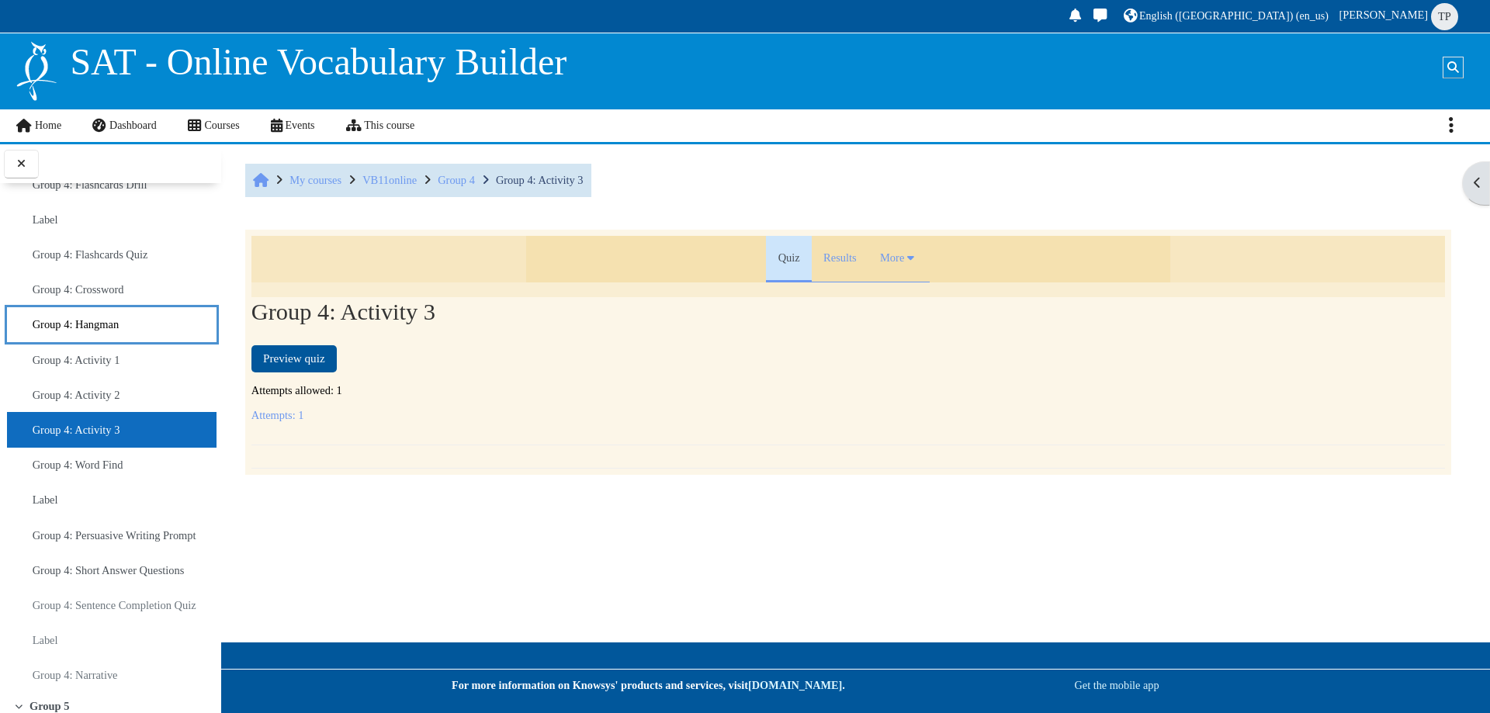
drag, startPoint x: 129, startPoint y: 357, endPoint x: 736, endPoint y: 262, distance: 615.0
click at [553, 343] on div "Expand Collapse Vocab Builder Level 11/SAT Highlighted Watch this quick video f…" at bounding box center [745, 356] width 1490 height 713
click at [833, 265] on link "Results" at bounding box center [840, 259] width 57 height 47
click at [924, 161] on div "Home My courses VB11online Group 4 Group 4: Activity 3" at bounding box center [848, 182] width 1206 height 53
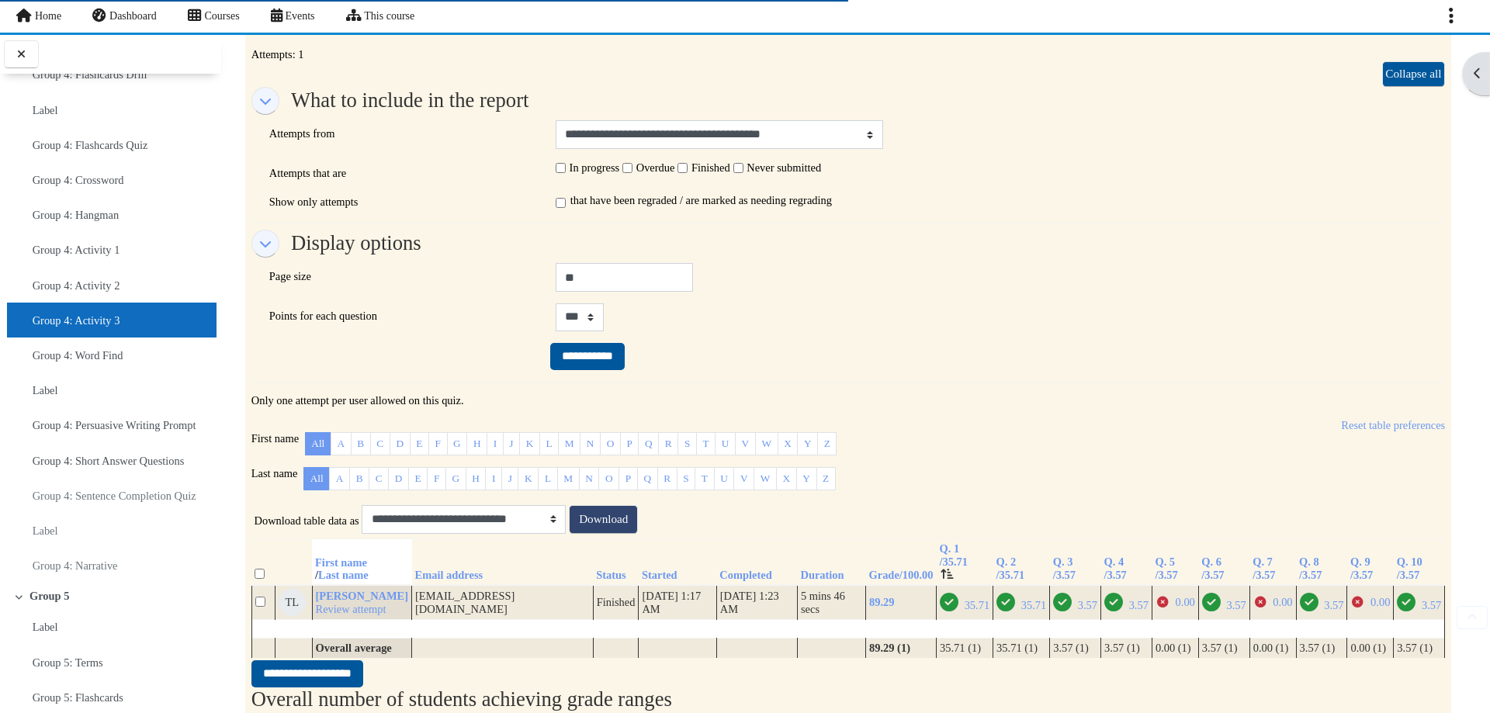
scroll to position [466, 0]
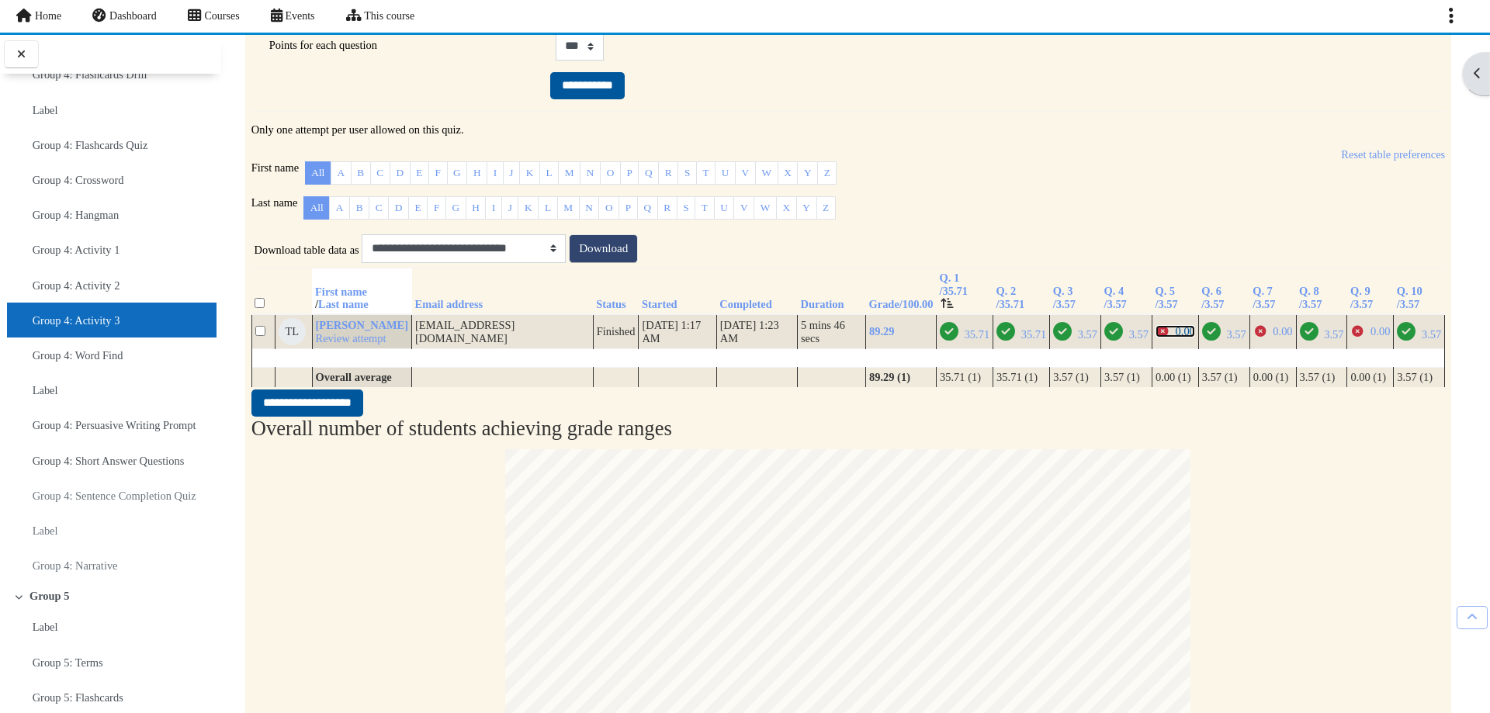
click at [1156, 337] on icon "Incorrect" at bounding box center [1163, 331] width 14 height 11
click at [1260, 338] on span "0.00" at bounding box center [1273, 331] width 40 height 12
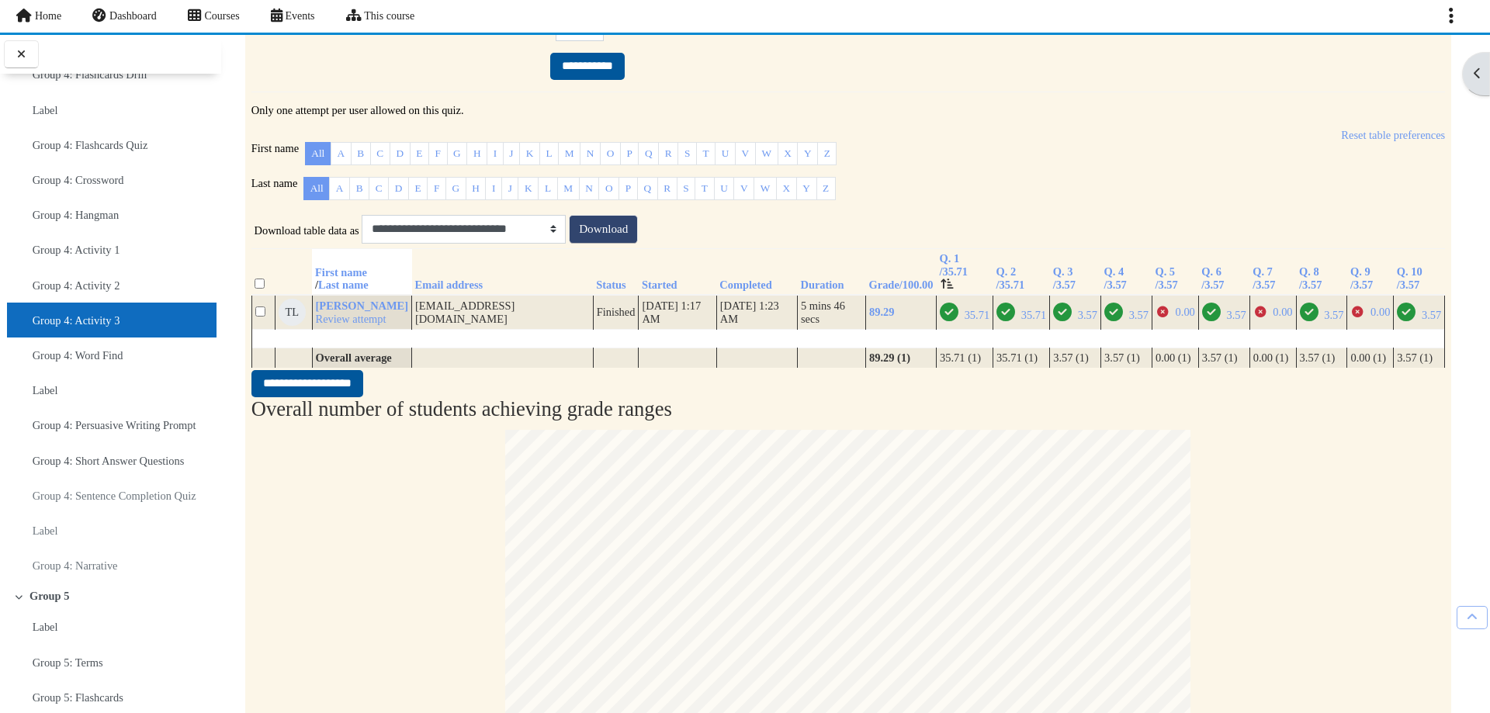
scroll to position [543, 0]
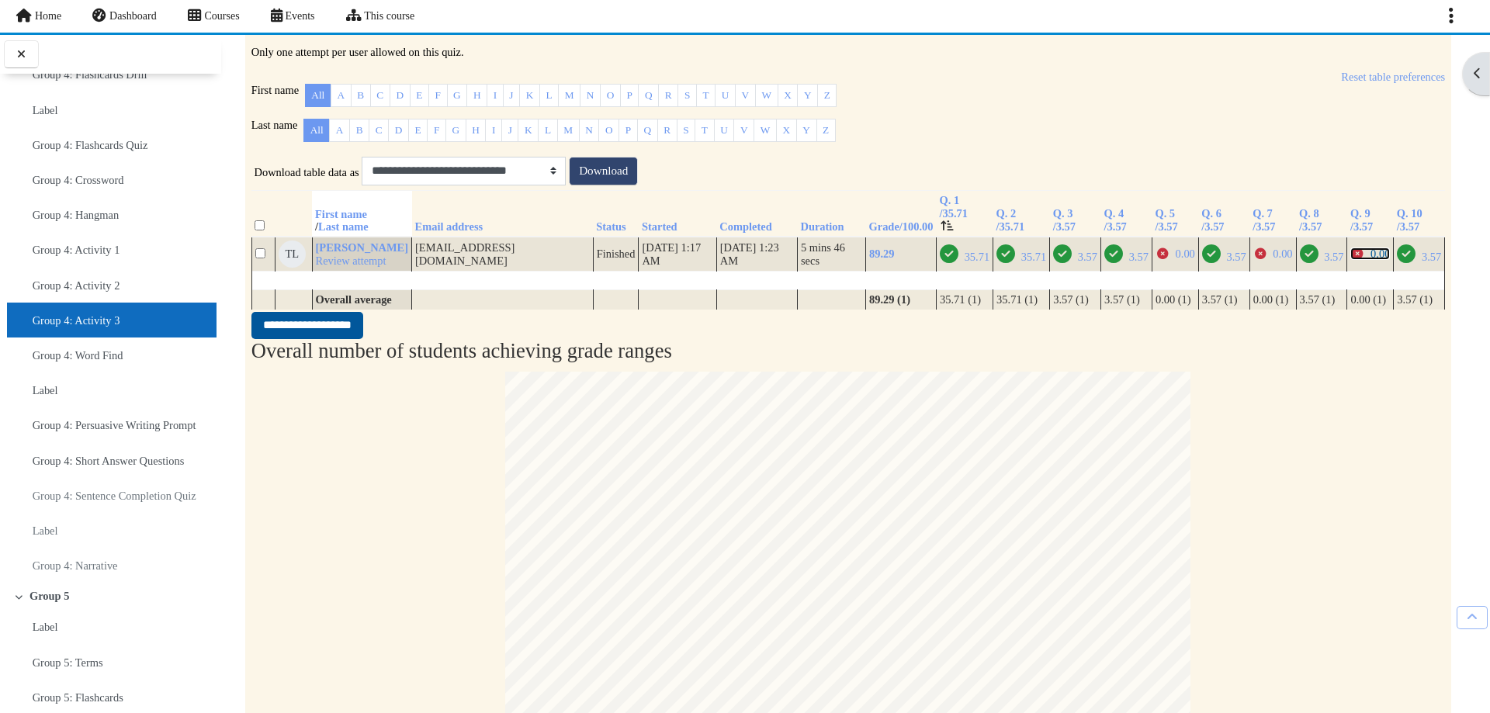
click at [1358, 260] on span "0.00" at bounding box center [1370, 254] width 40 height 12
click at [965, 263] on span "35.71" at bounding box center [977, 257] width 25 height 12
click at [1001, 263] on span "35.71" at bounding box center [1021, 257] width 50 height 12
click at [1078, 263] on span "3.57" at bounding box center [1087, 257] width 19 height 12
click at [1129, 263] on span "3.57" at bounding box center [1138, 257] width 19 height 12
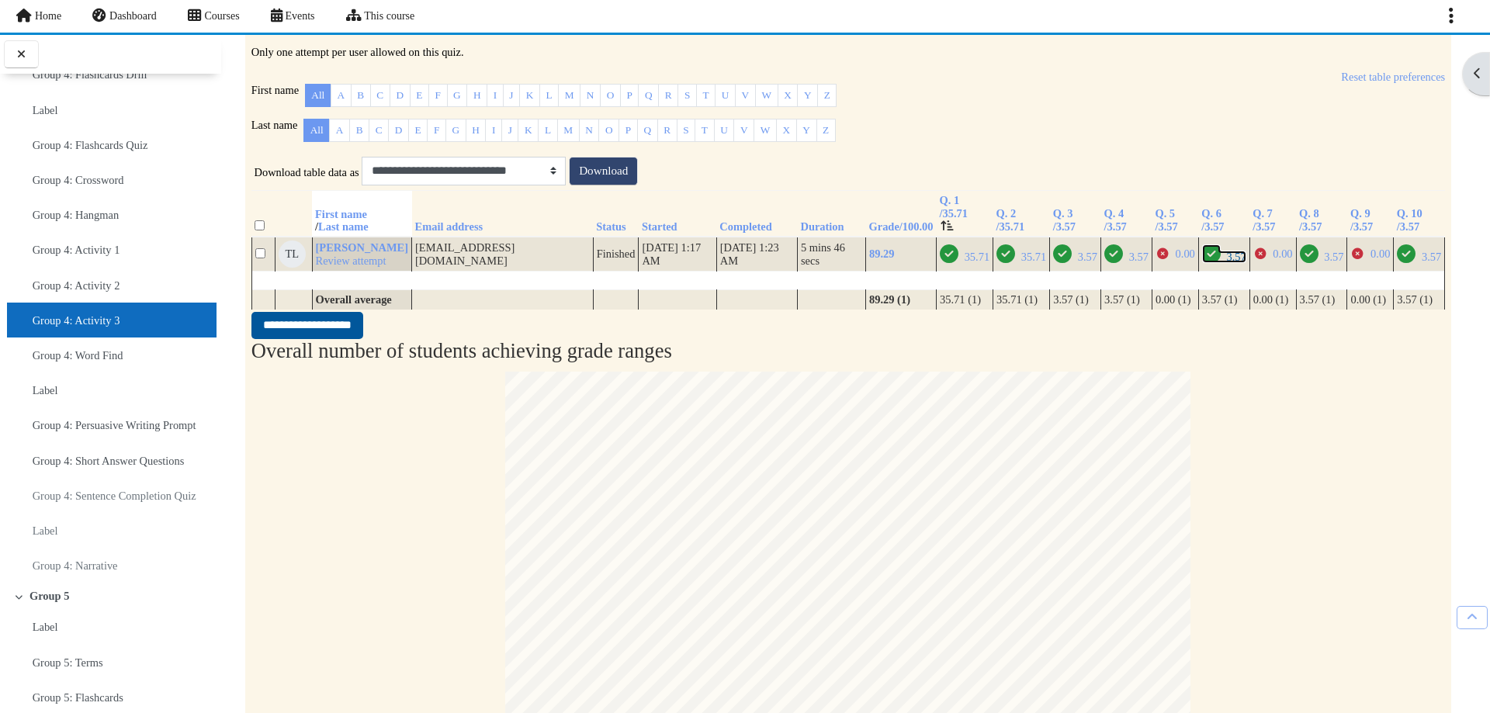
click at [1226, 263] on span "3.57" at bounding box center [1235, 257] width 19 height 12
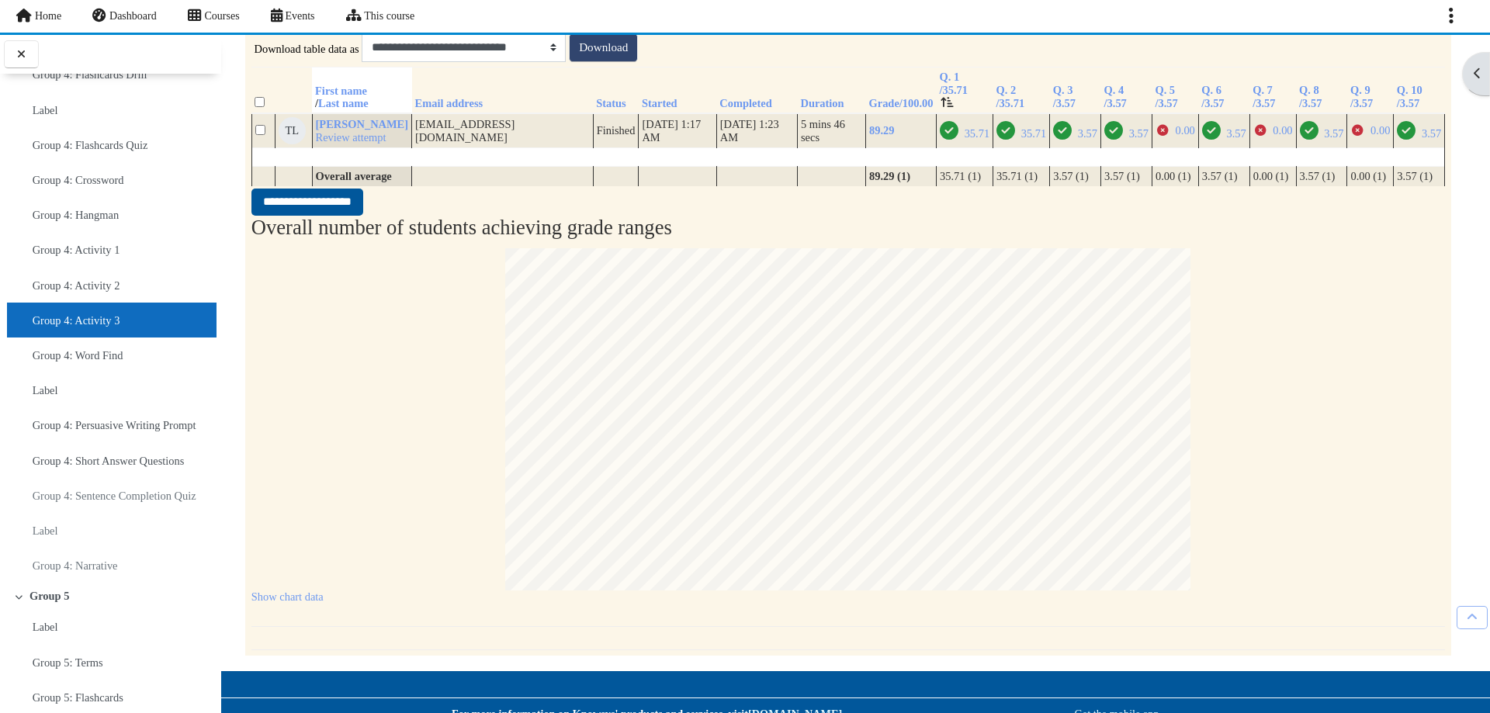
scroll to position [517, 0]
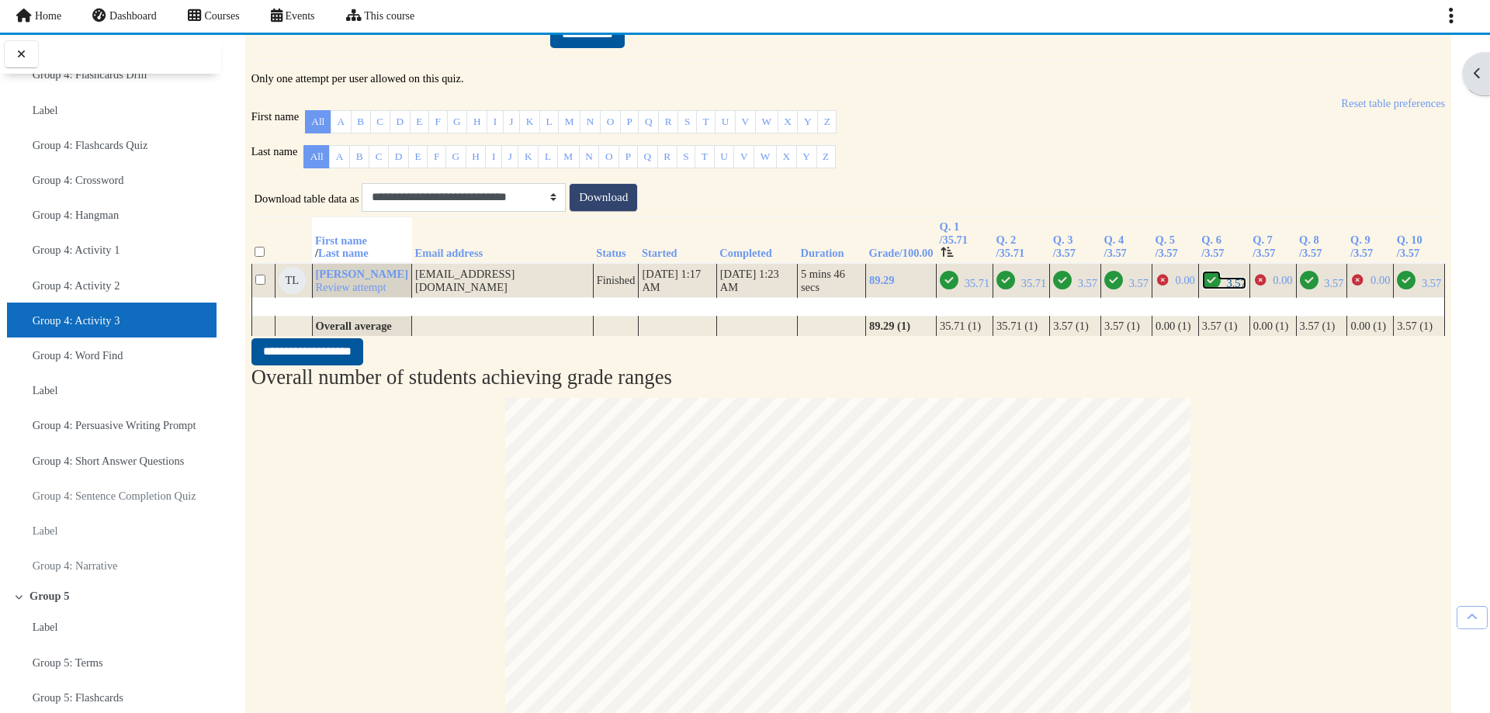
click at [1226, 289] on span "3.57" at bounding box center [1235, 283] width 19 height 12
click at [1324, 289] on span "3.57" at bounding box center [1333, 283] width 19 height 12
click at [1300, 289] on icon "Correct" at bounding box center [1309, 280] width 19 height 19
click at [1422, 289] on span "3.57" at bounding box center [1431, 283] width 19 height 12
click at [1405, 289] on icon "Correct" at bounding box center [1406, 280] width 19 height 19
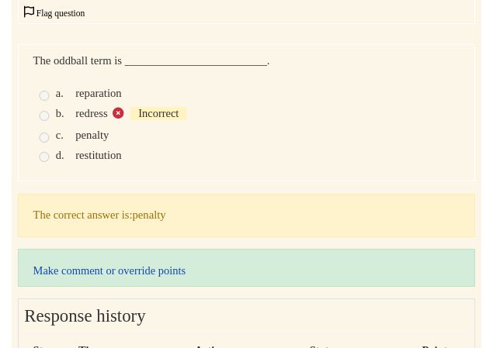
scroll to position [310, 0]
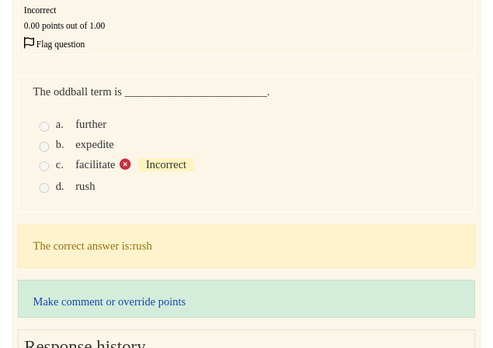
scroll to position [233, 0]
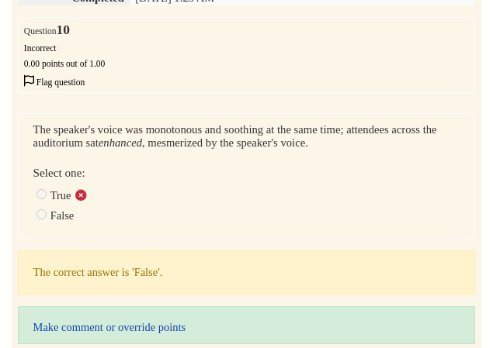
scroll to position [155, 0]
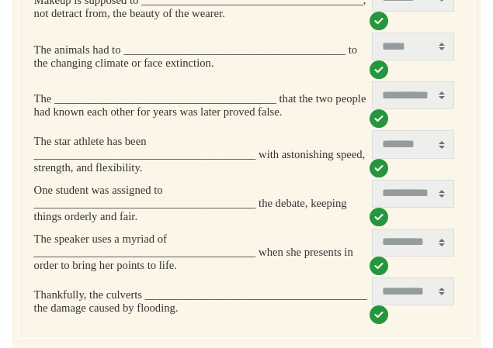
scroll to position [543, 0]
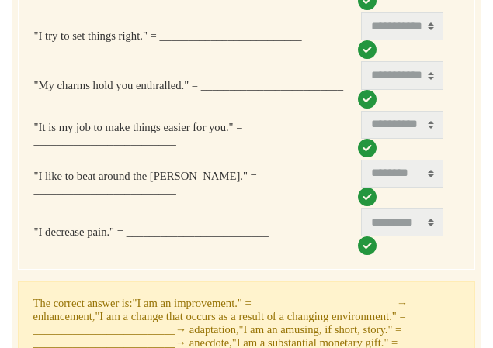
scroll to position [621, 0]
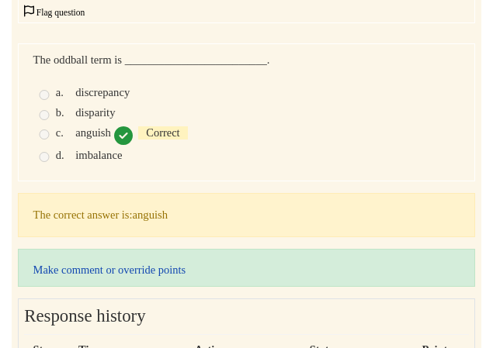
scroll to position [310, 0]
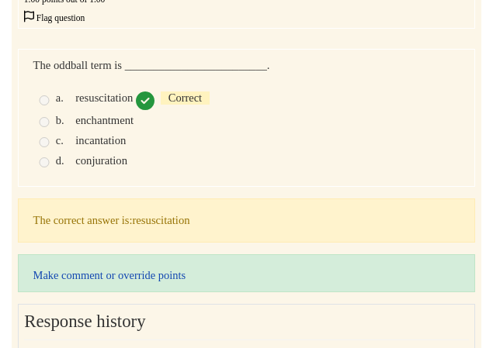
scroll to position [310, 0]
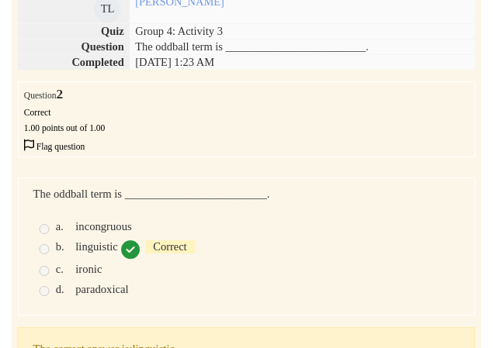
scroll to position [233, 0]
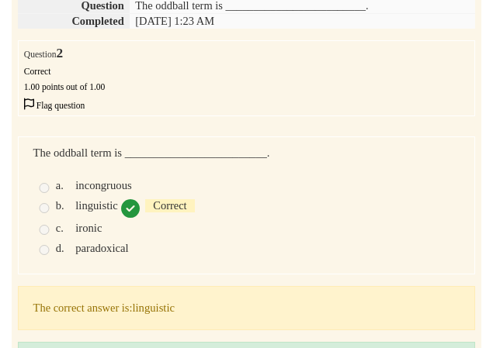
scroll to position [233, 0]
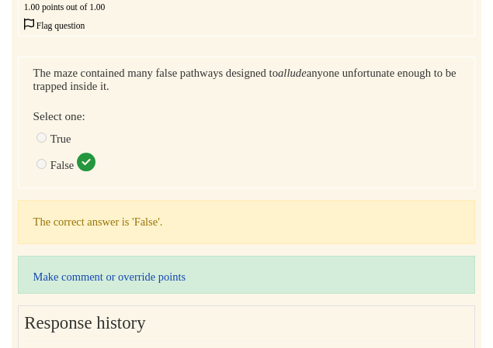
scroll to position [310, 0]
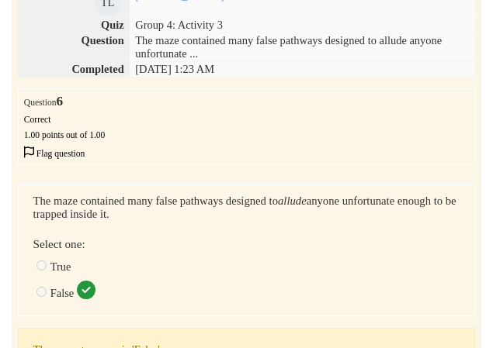
scroll to position [233, 0]
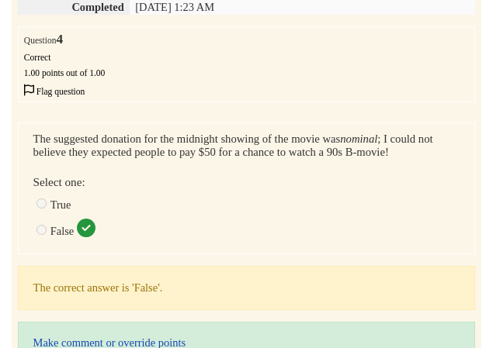
scroll to position [233, 0]
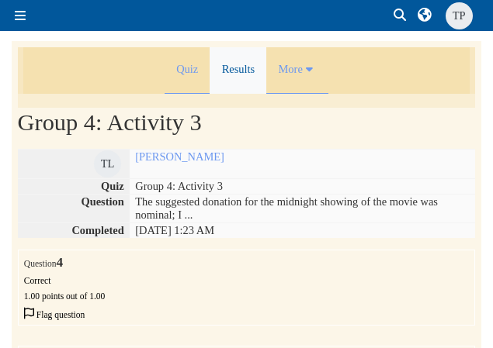
scroll to position [233, 0]
